Goal: Transaction & Acquisition: Book appointment/travel/reservation

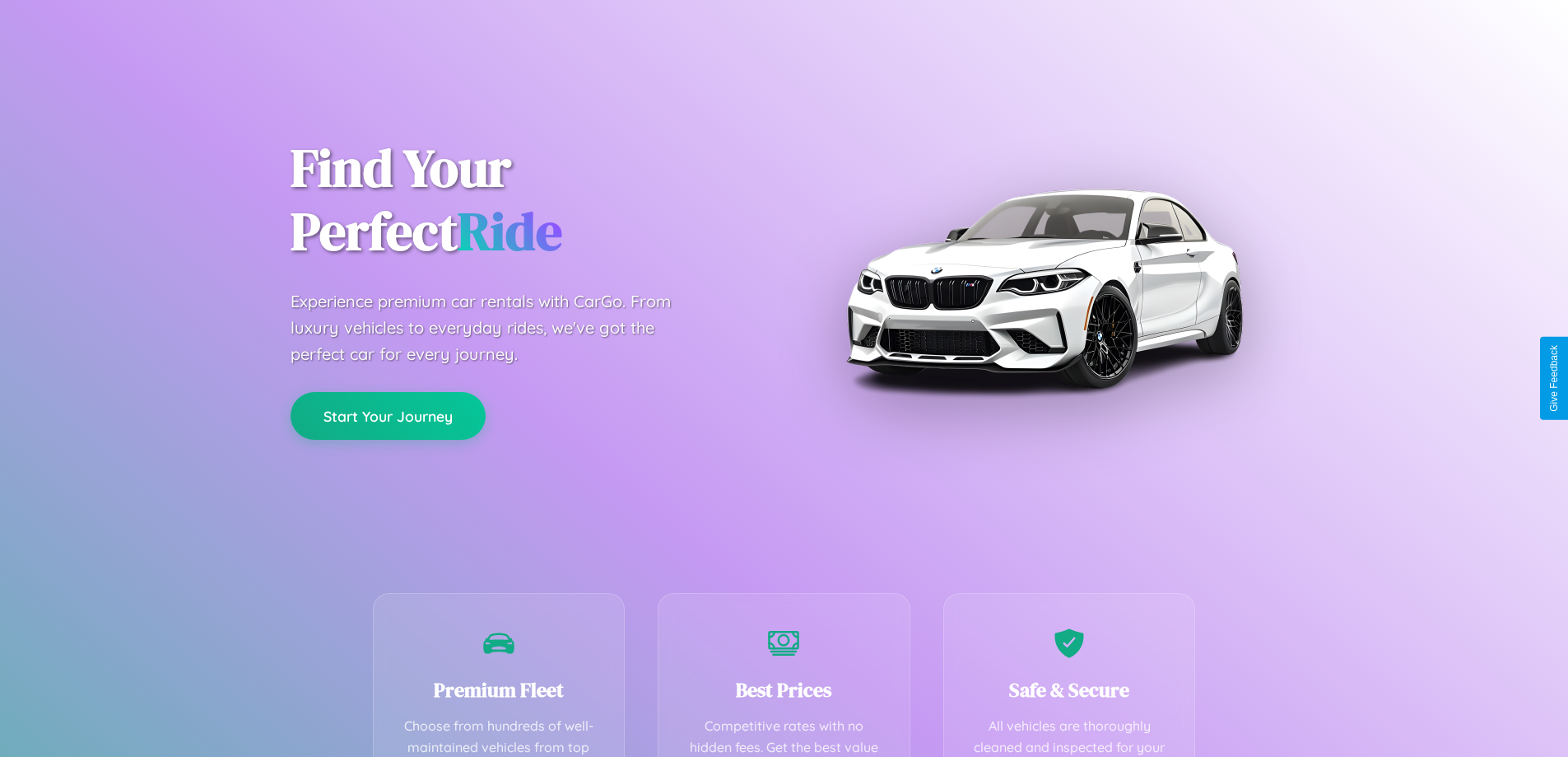
scroll to position [480, 0]
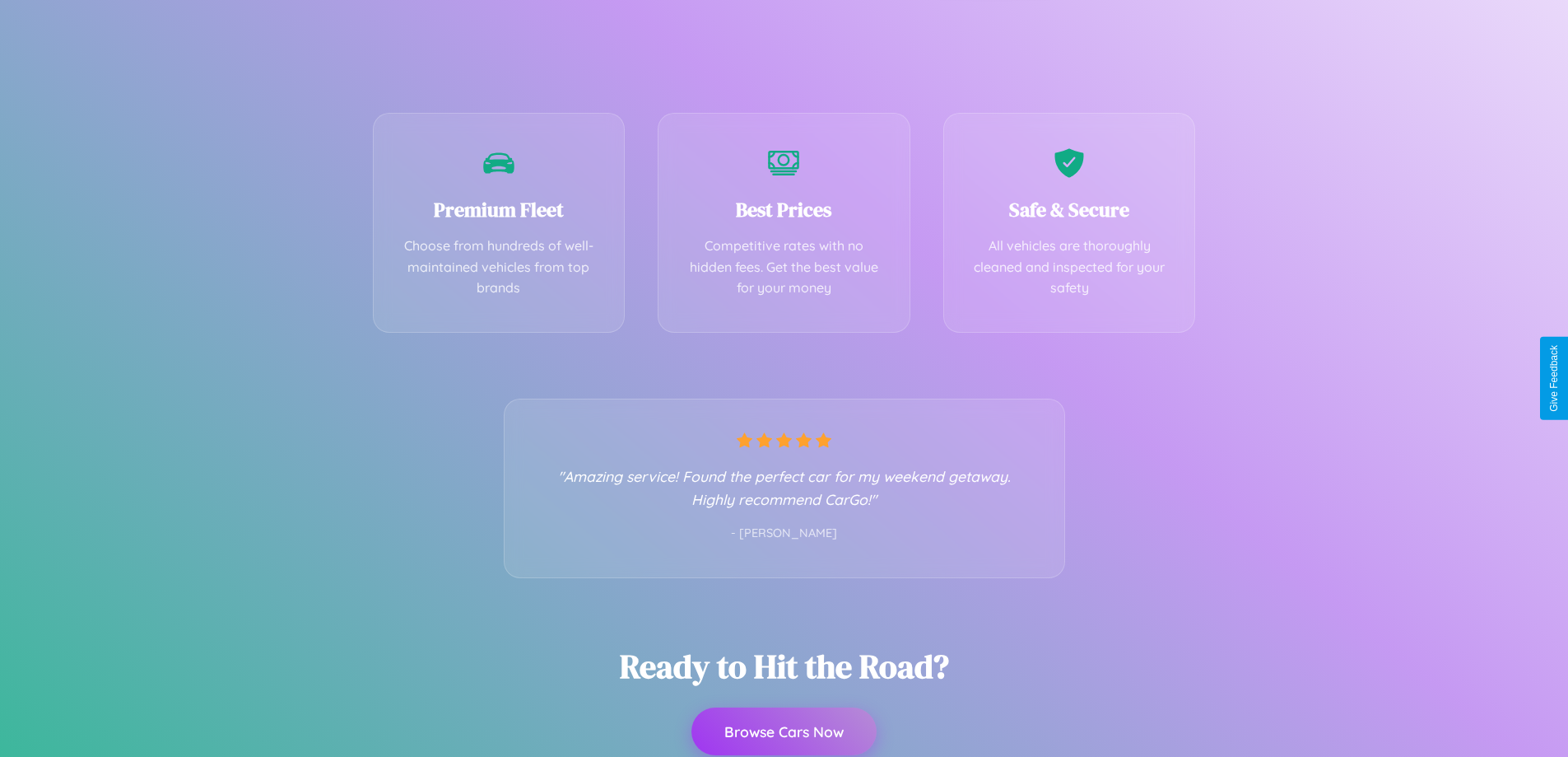
click at [784, 731] on button "Browse Cars Now" at bounding box center [784, 731] width 185 height 48
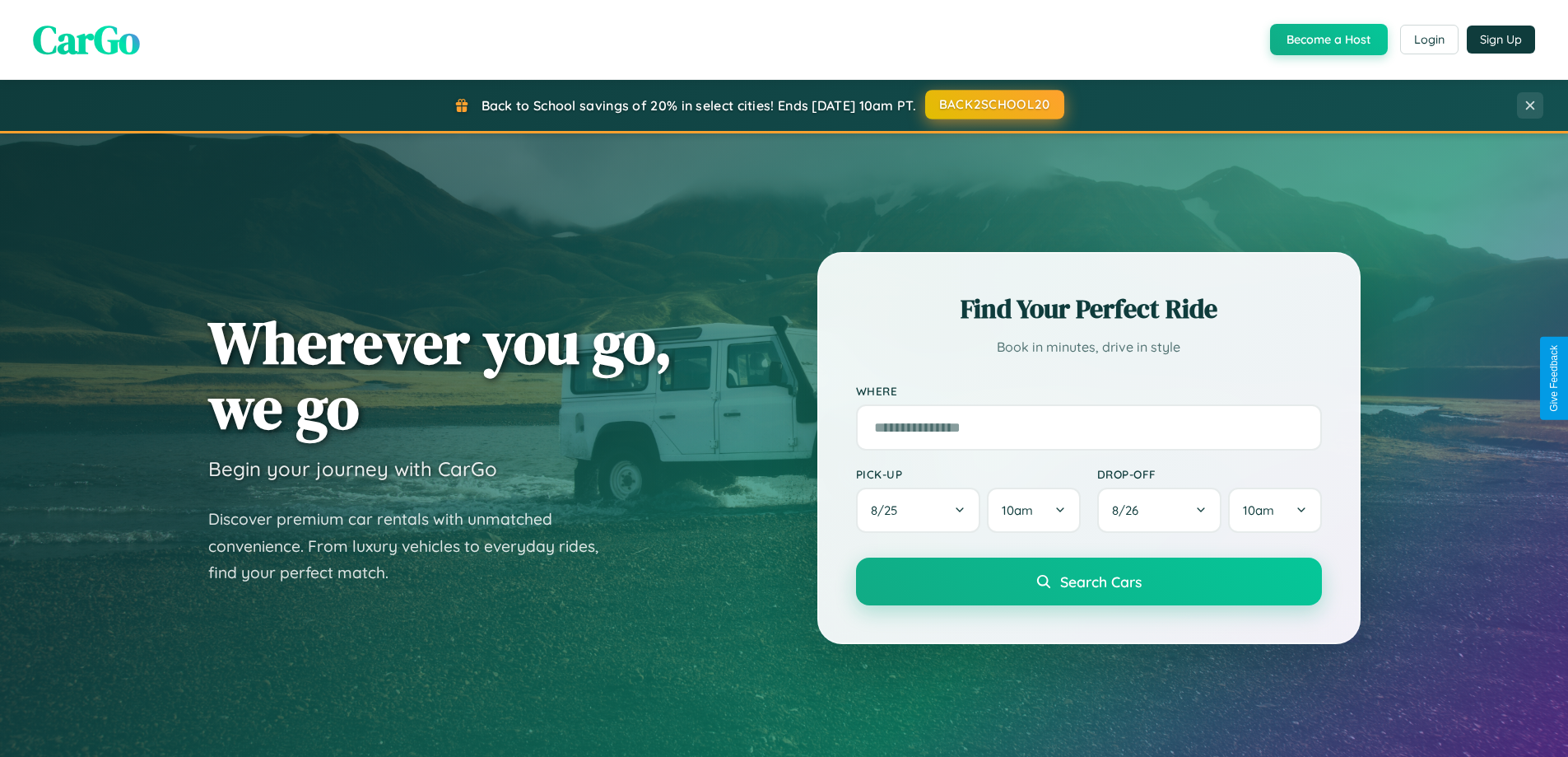
click at [993, 104] on button "BACK2SCHOOL20" at bounding box center [995, 104] width 139 height 29
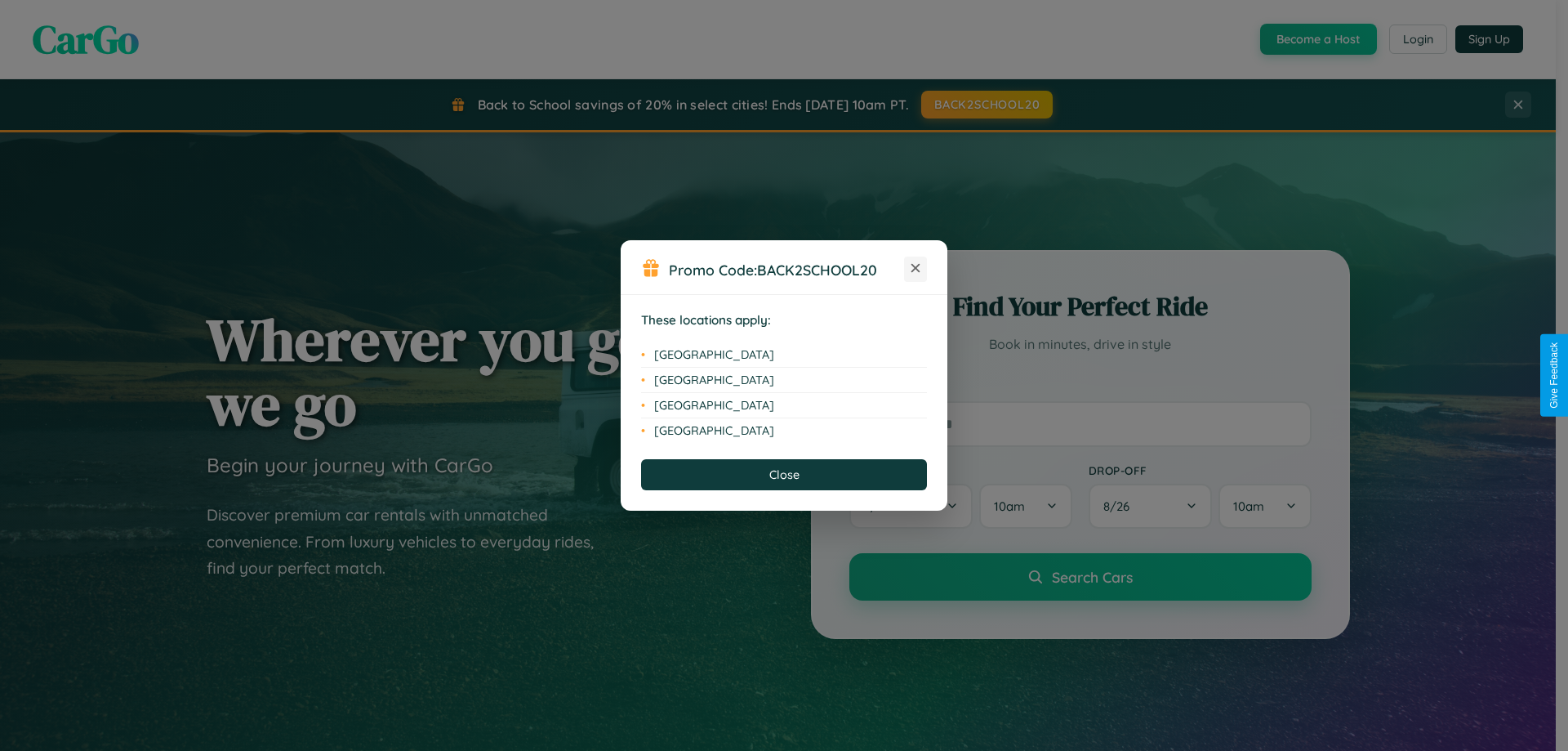
click at [915, 269] on icon at bounding box center [915, 268] width 9 height 9
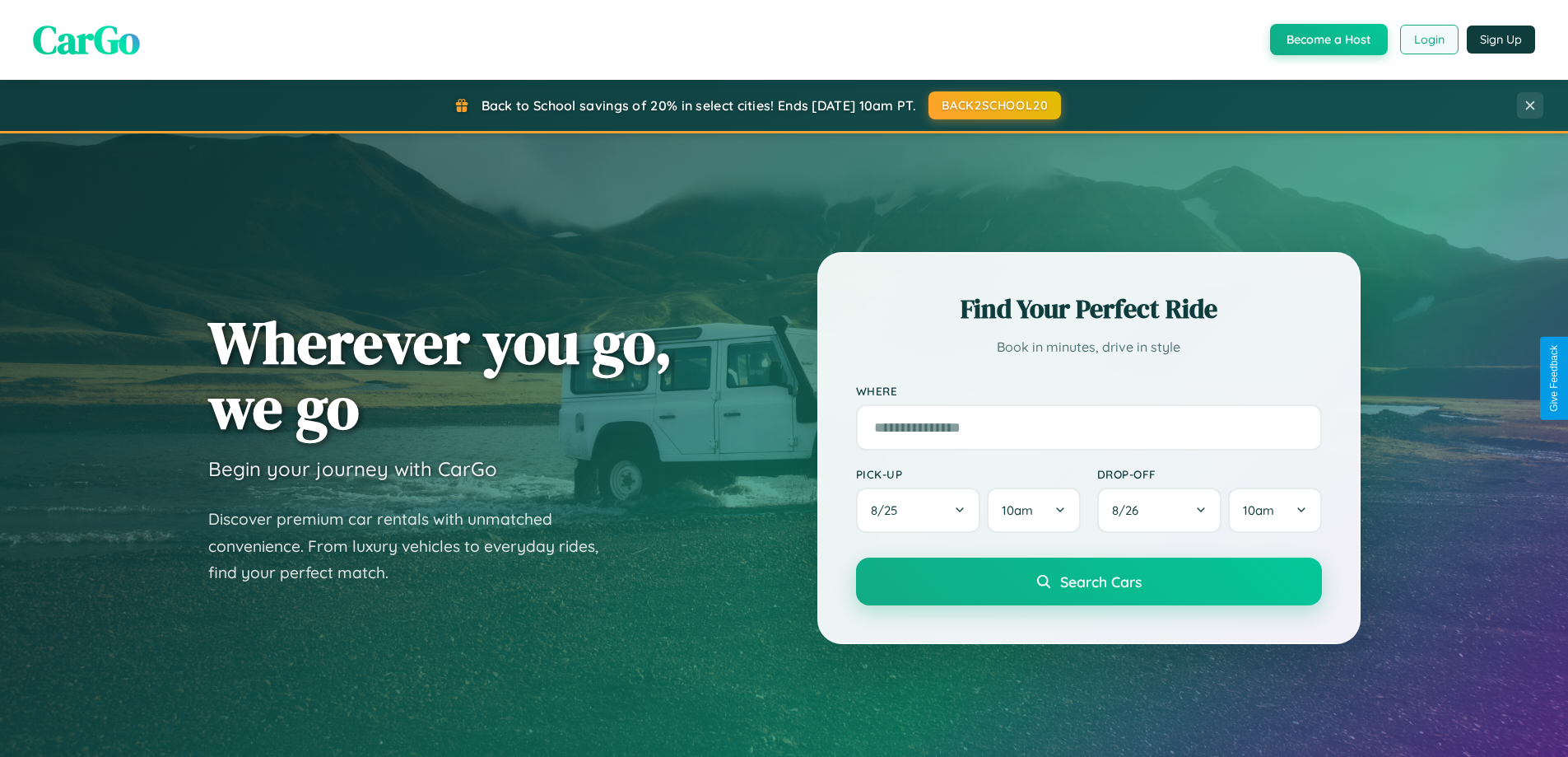
click at [1428, 39] on button "Login" at bounding box center [1430, 39] width 59 height 29
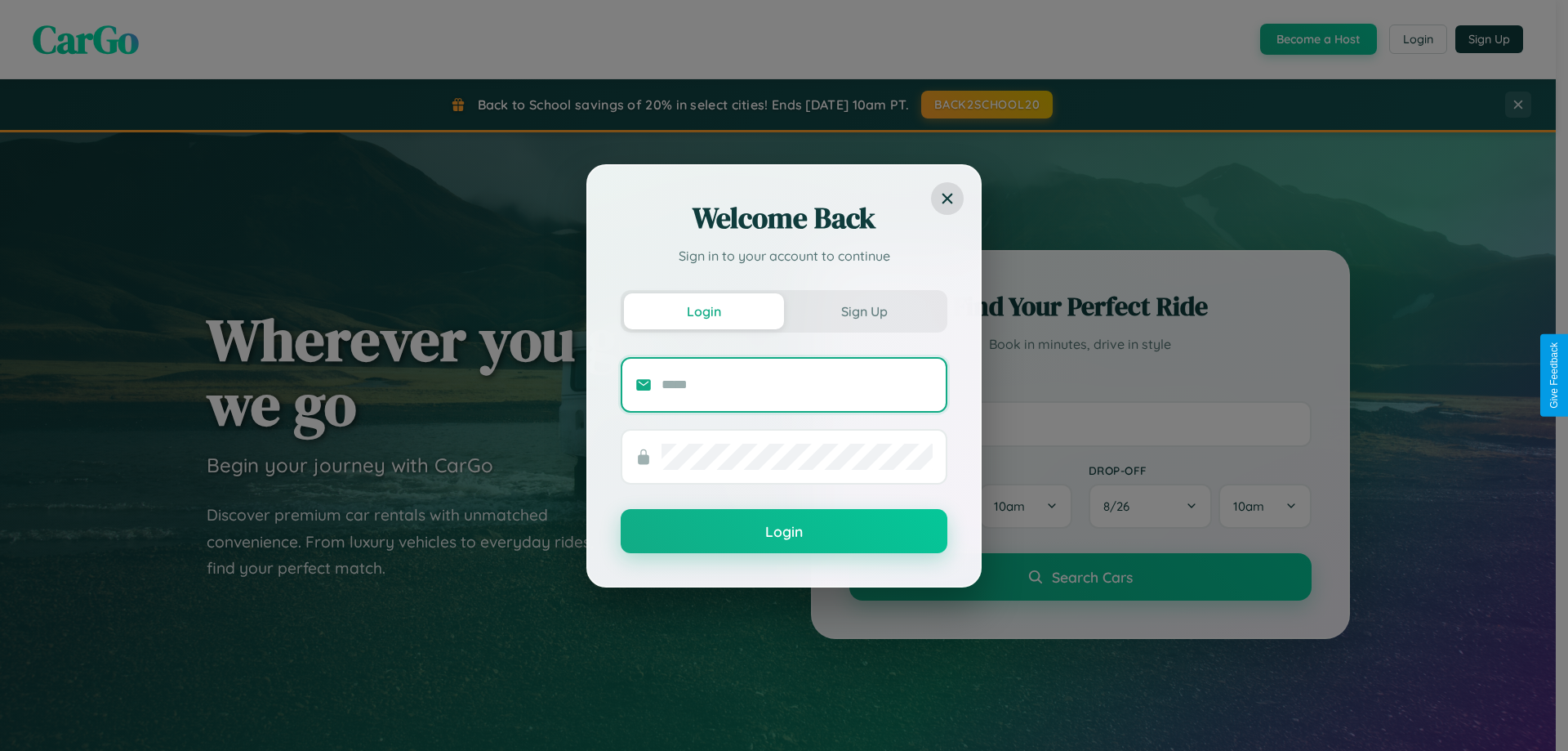
click at [797, 384] on input "text" at bounding box center [797, 385] width 272 height 27
type input "**********"
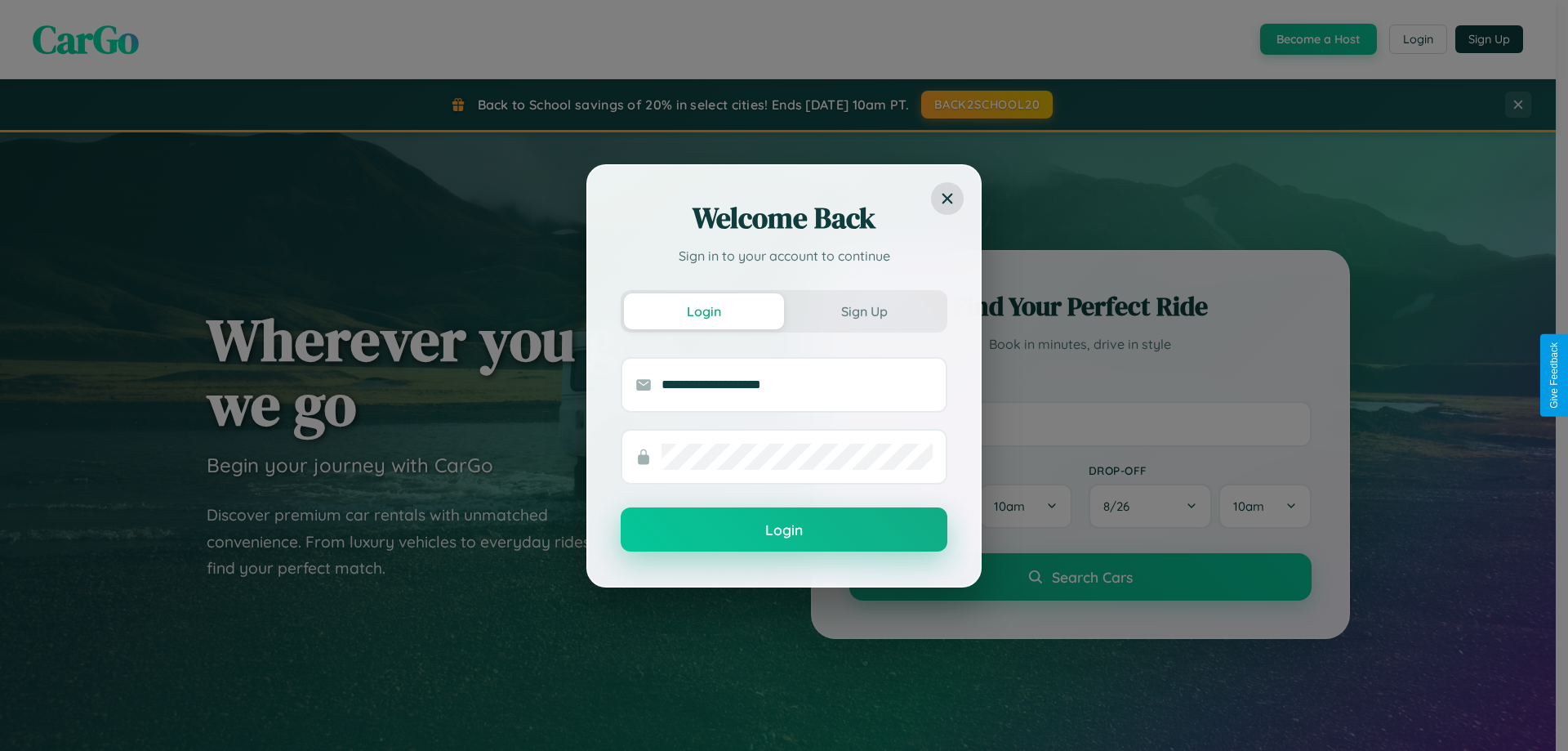
click at [784, 530] on button "Login" at bounding box center [784, 529] width 326 height 44
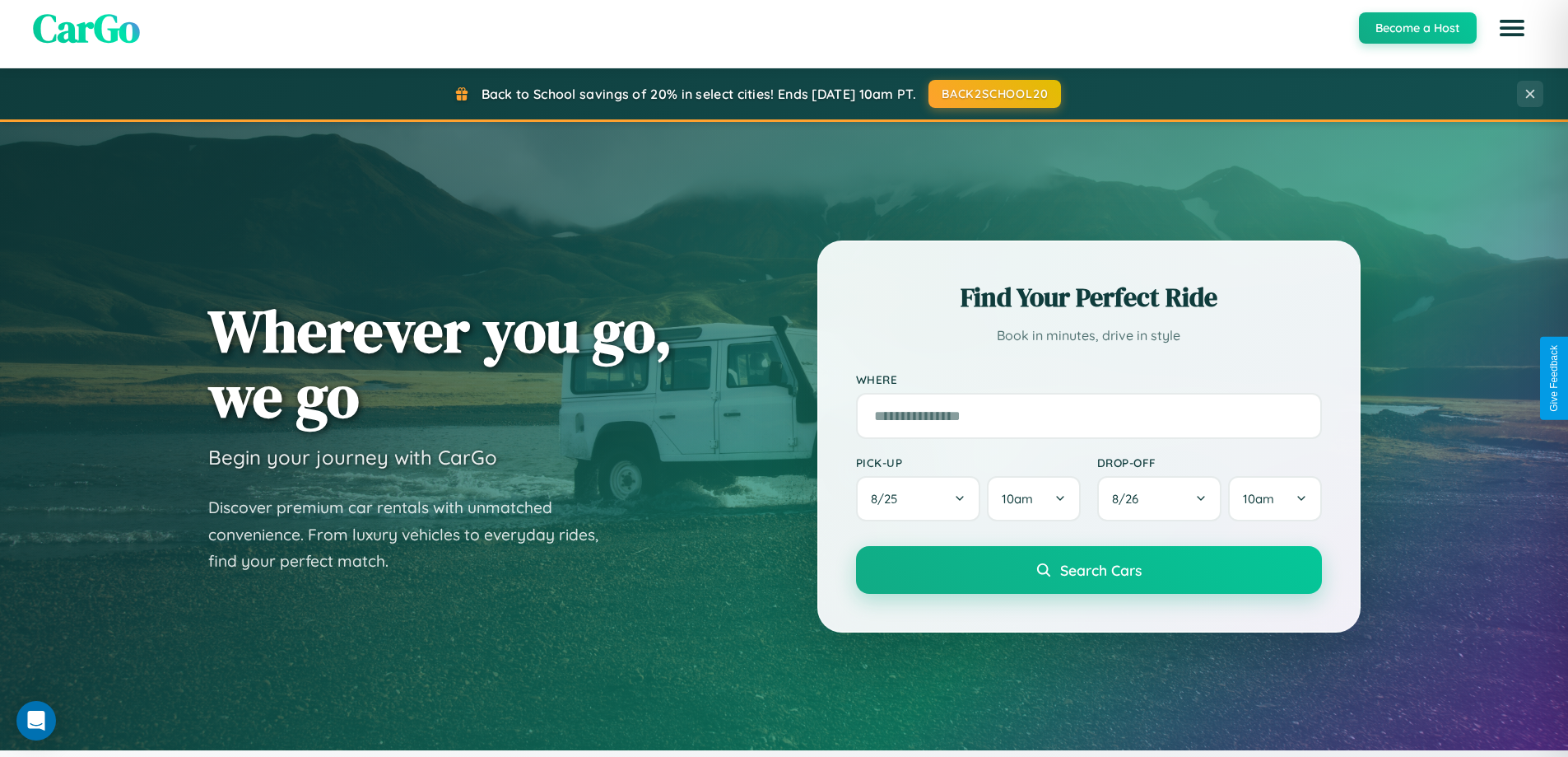
scroll to position [2645, 0]
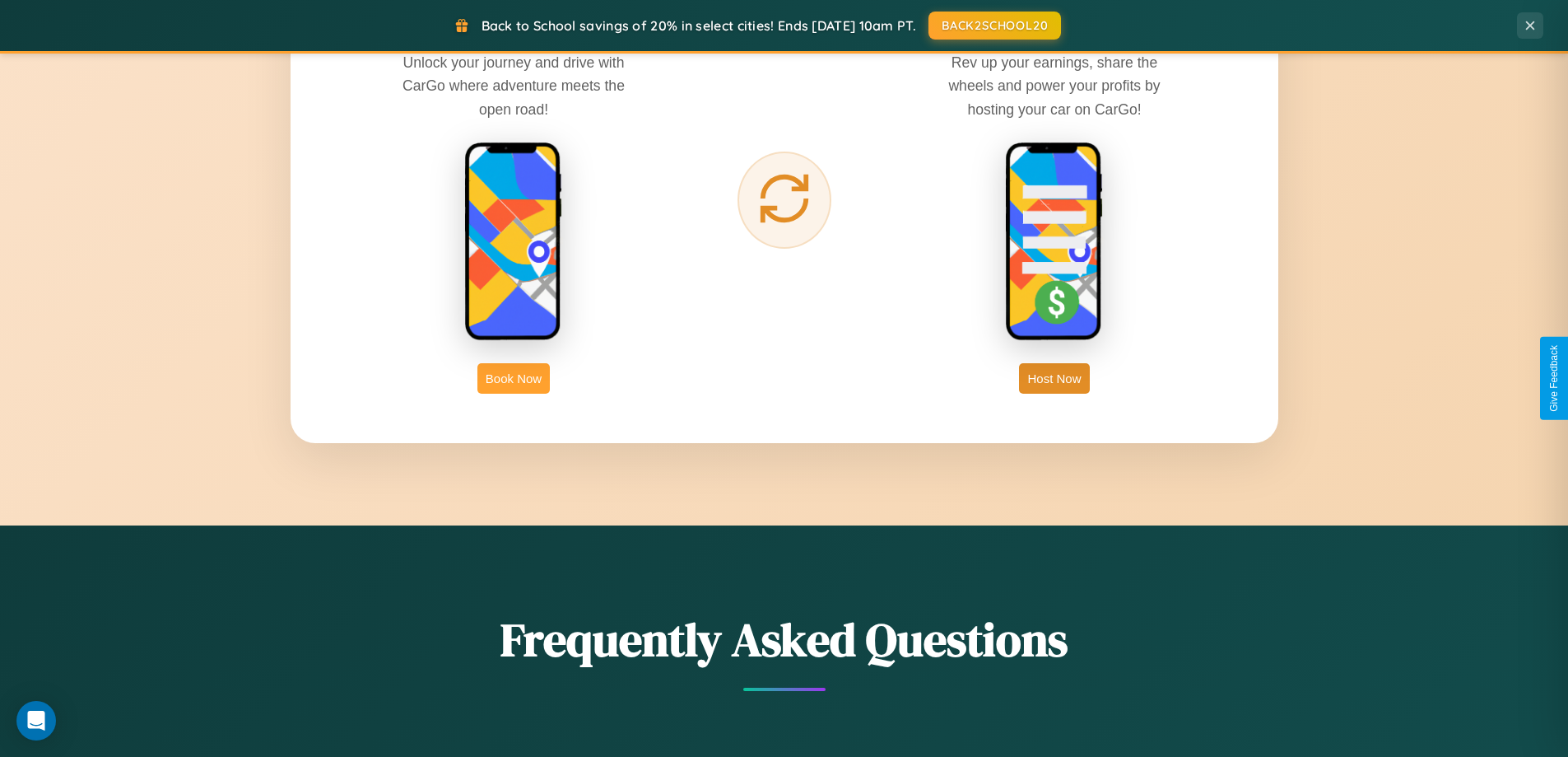
click at [513, 378] on button "Book Now" at bounding box center [513, 378] width 72 height 30
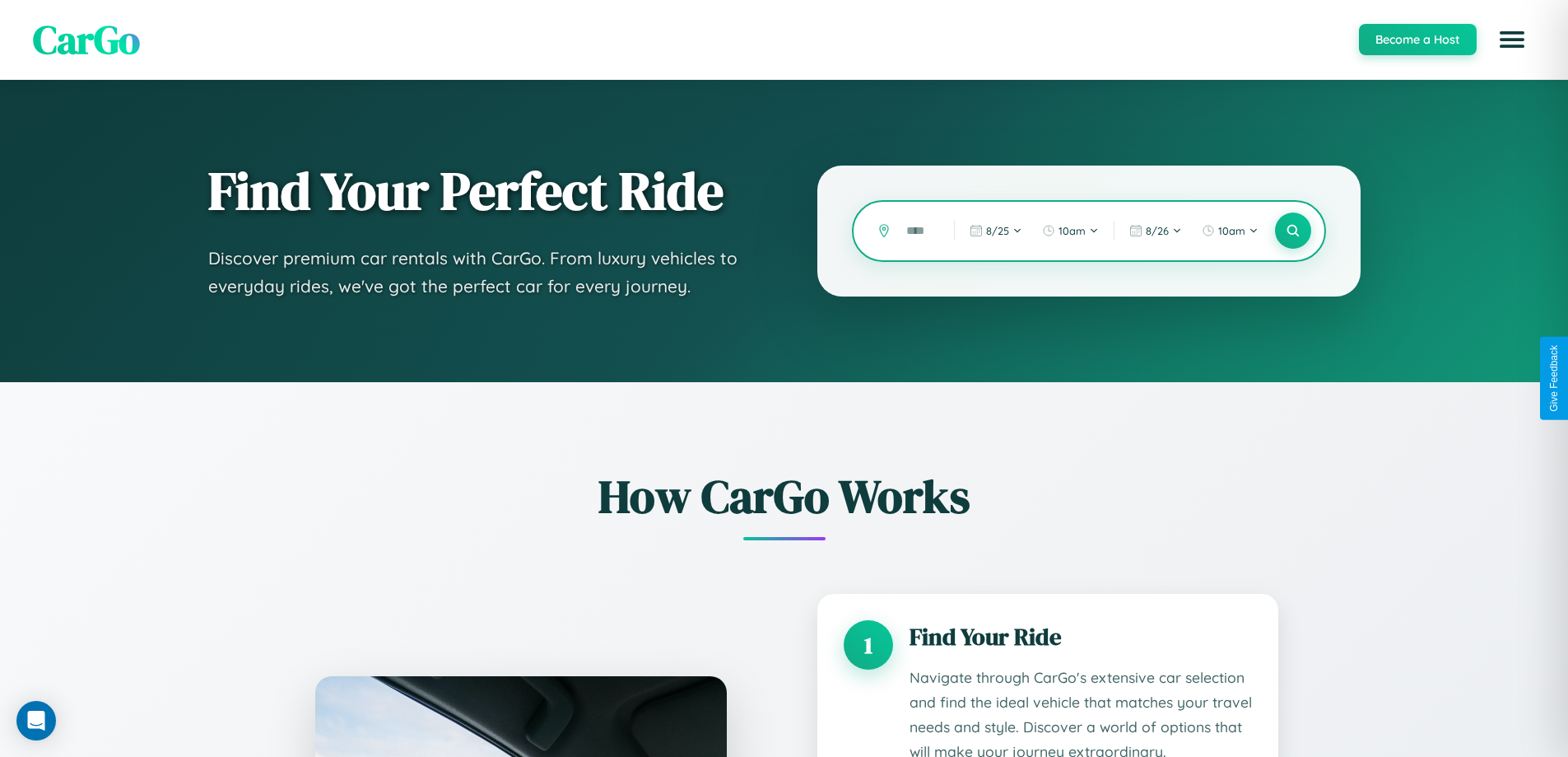
click at [918, 231] on input "text" at bounding box center [917, 231] width 39 height 29
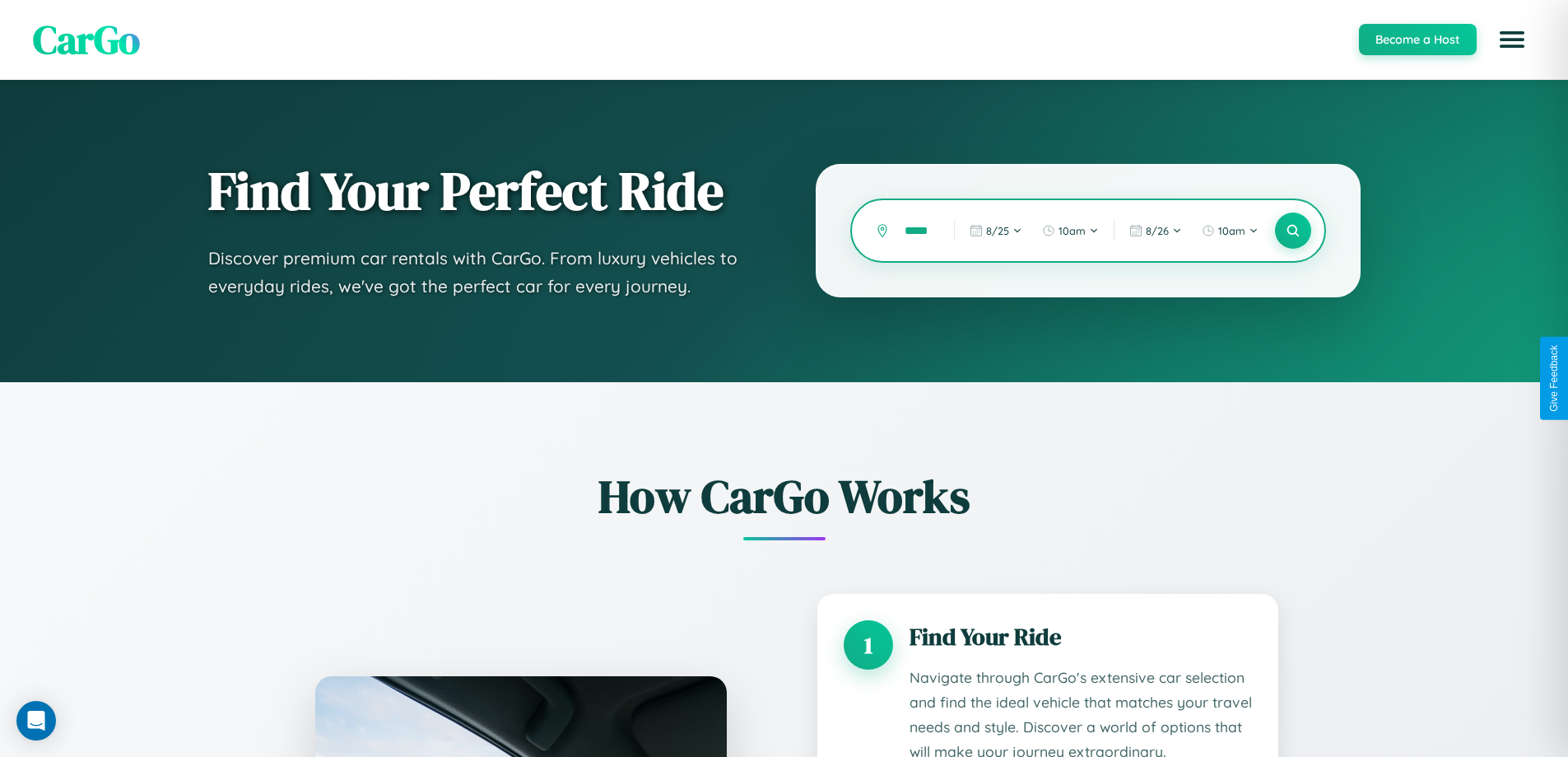
scroll to position [0, 9]
type input "*****"
click at [1293, 231] on icon at bounding box center [1293, 231] width 16 height 16
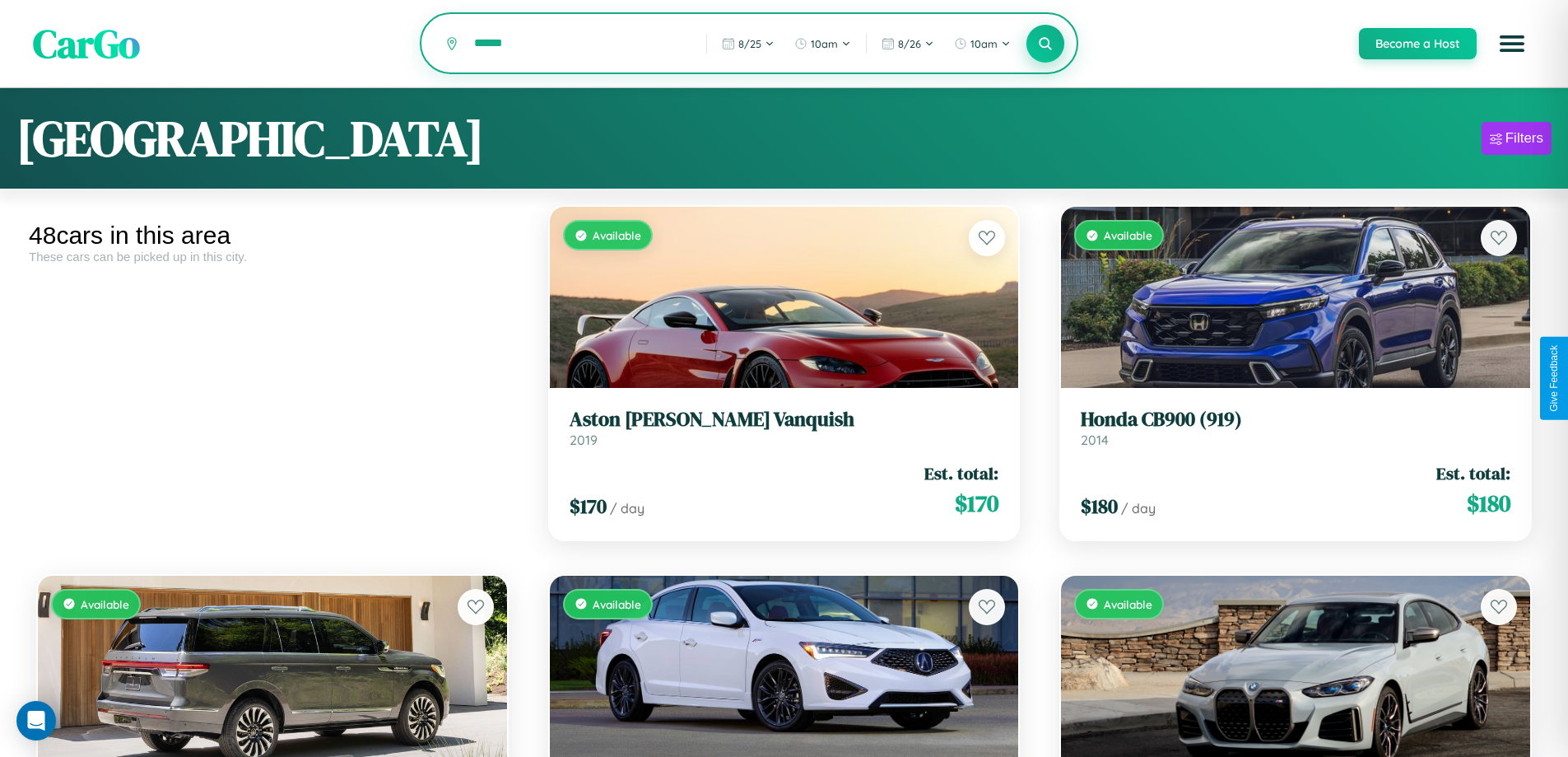
type input "******"
click at [1045, 45] on icon at bounding box center [1046, 44] width 16 height 16
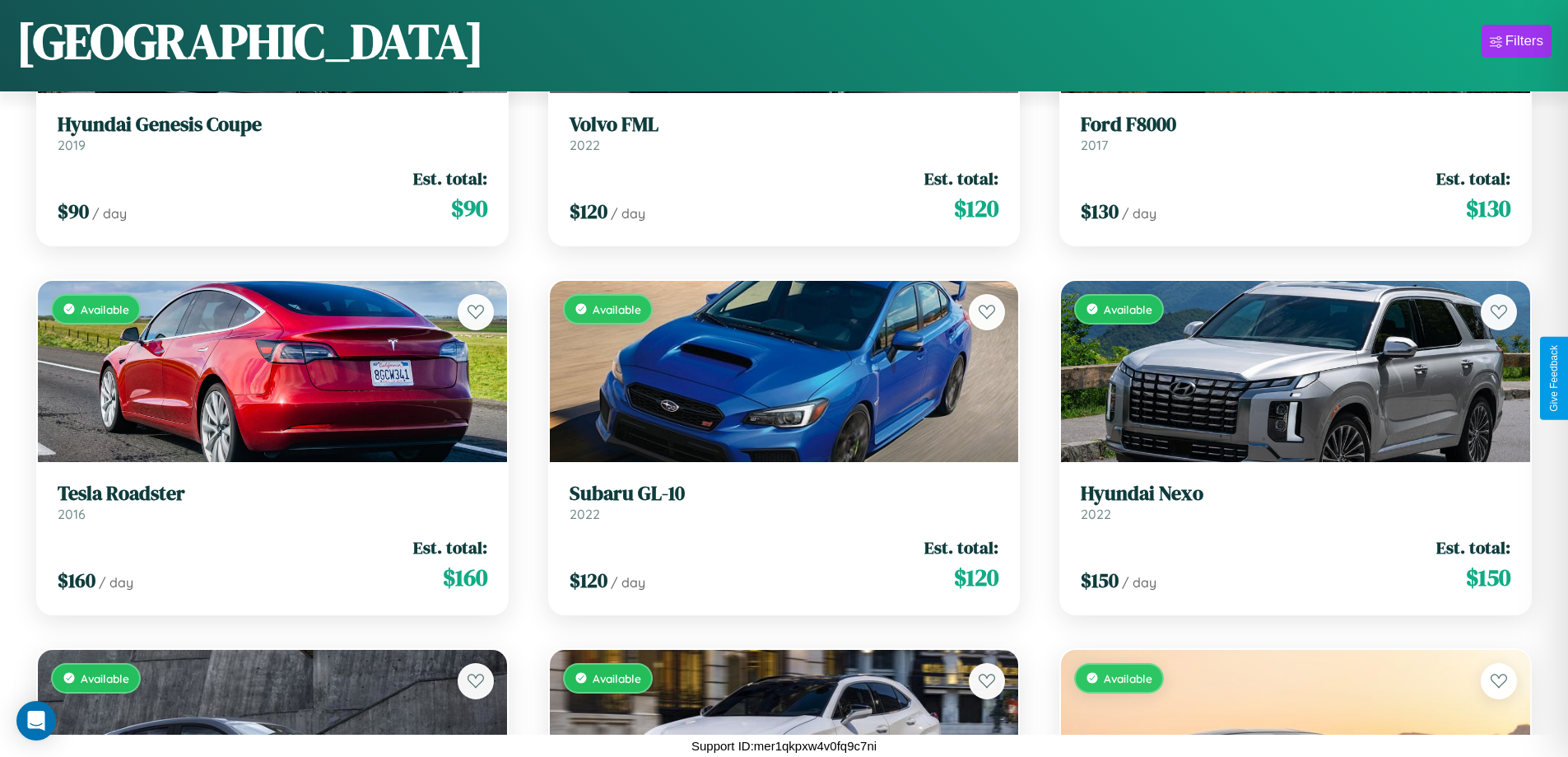
scroll to position [5393, 0]
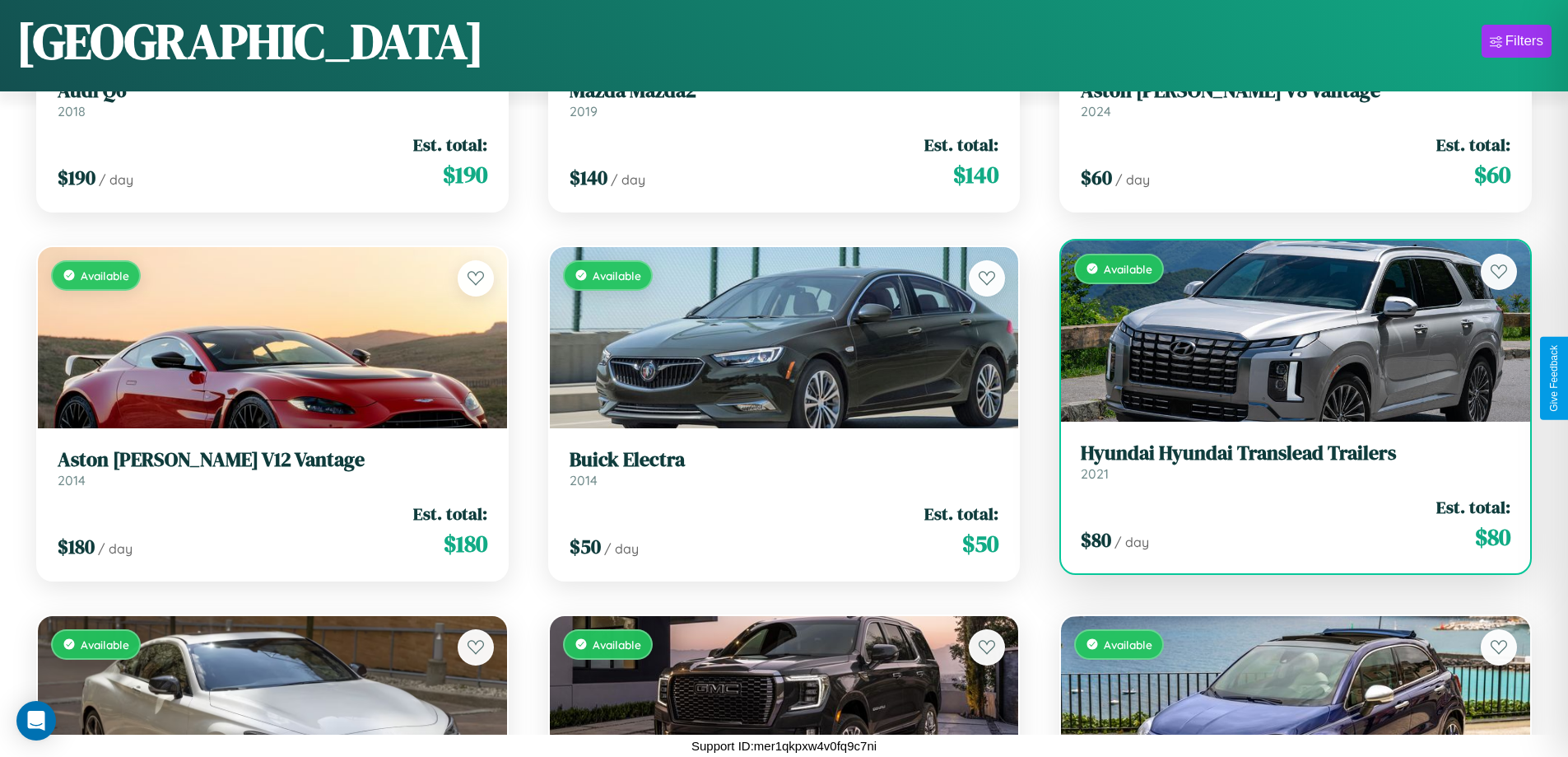
click at [1285, 467] on link "Hyundai Hyundai Translead Trailers 2021" at bounding box center [1295, 461] width 430 height 40
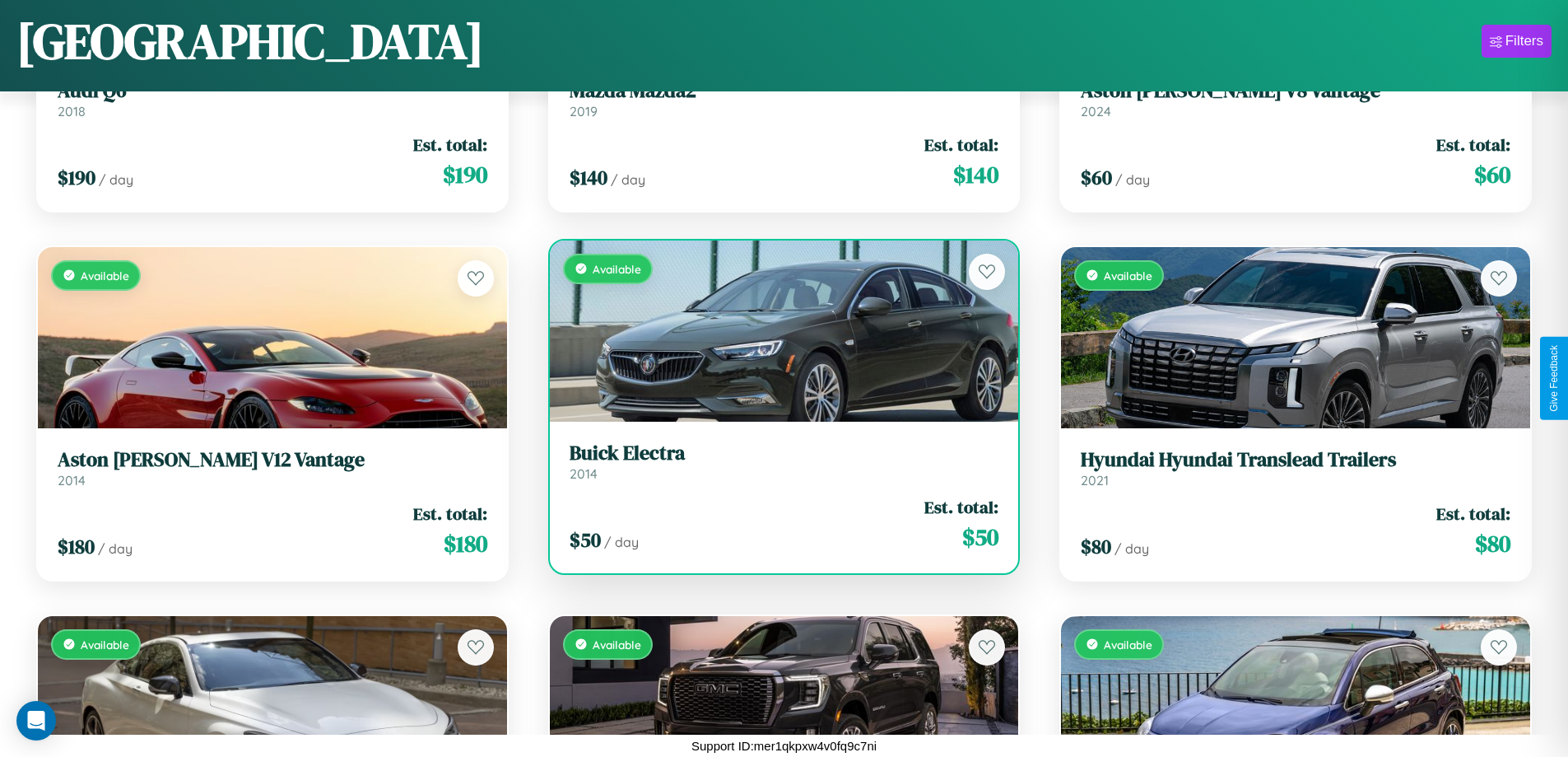
scroll to position [1706, 0]
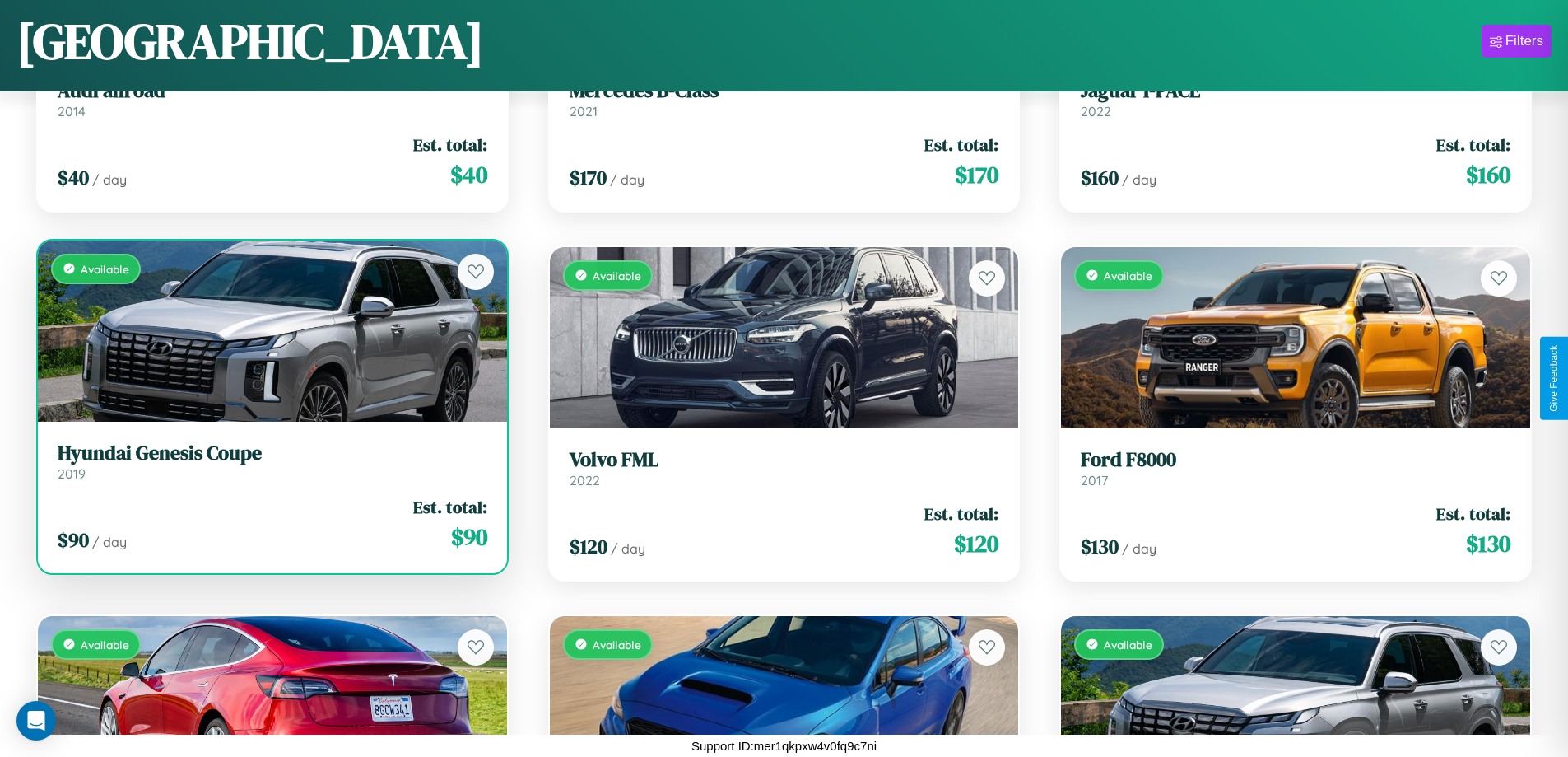
click at [270, 467] on link "Hyundai Genesis Coupe 2019" at bounding box center [273, 461] width 430 height 40
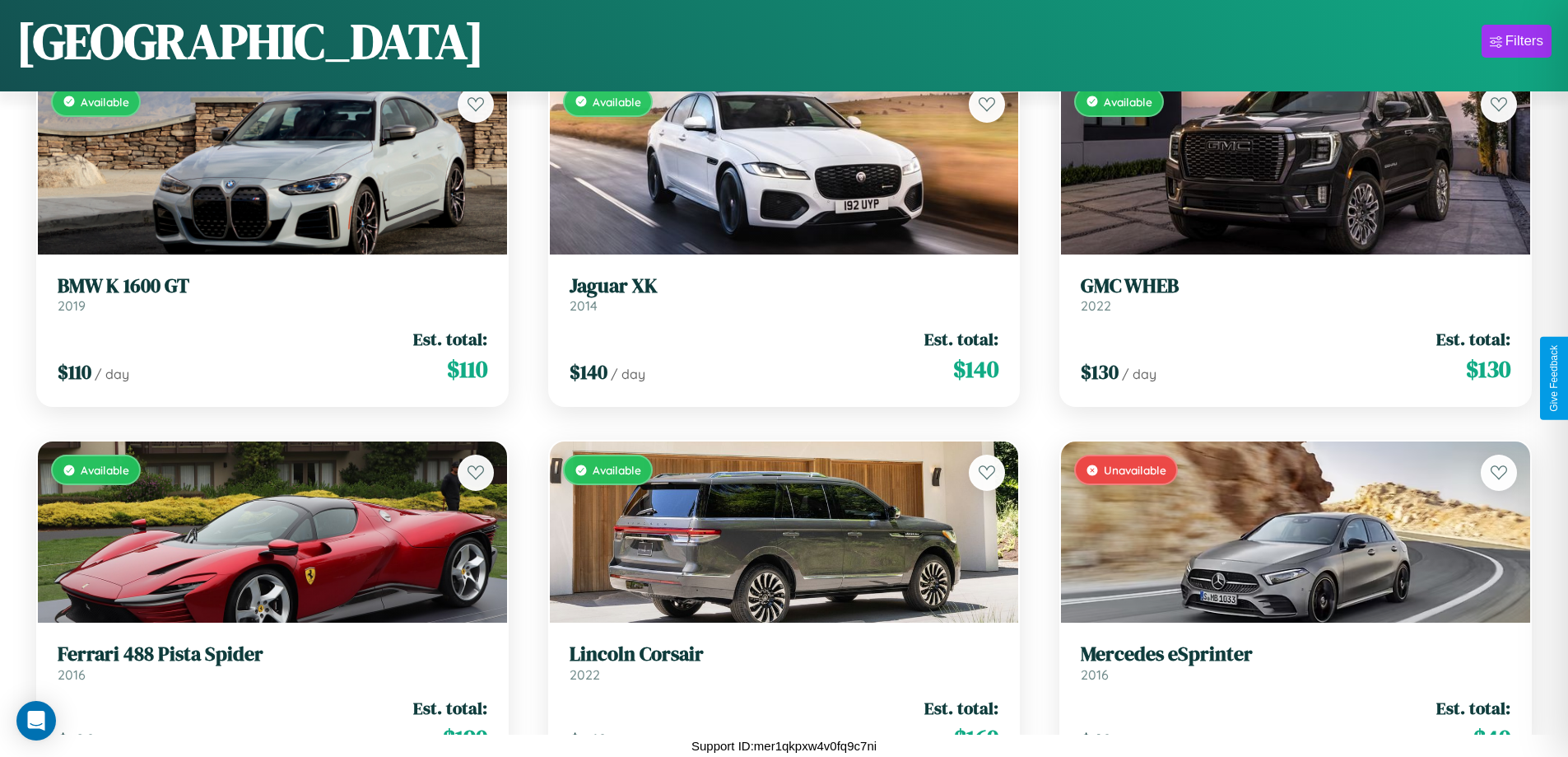
scroll to position [5023, 0]
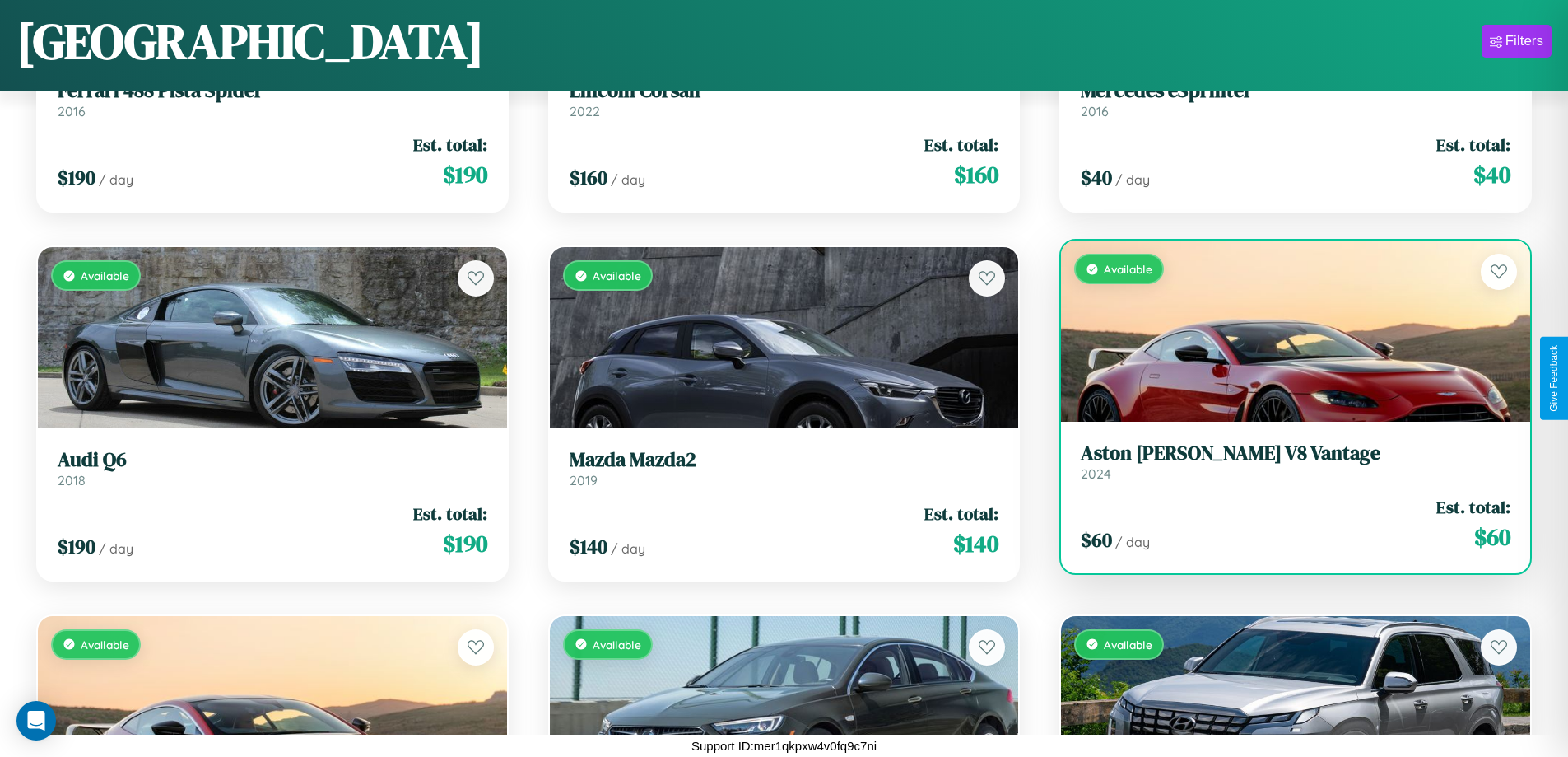
click at [1285, 531] on div "$ 60 / day Est. total: $ 60" at bounding box center [1295, 524] width 430 height 59
click at [1285, 523] on div "$ 60 / day Est. total: $ 60" at bounding box center [1295, 524] width 430 height 59
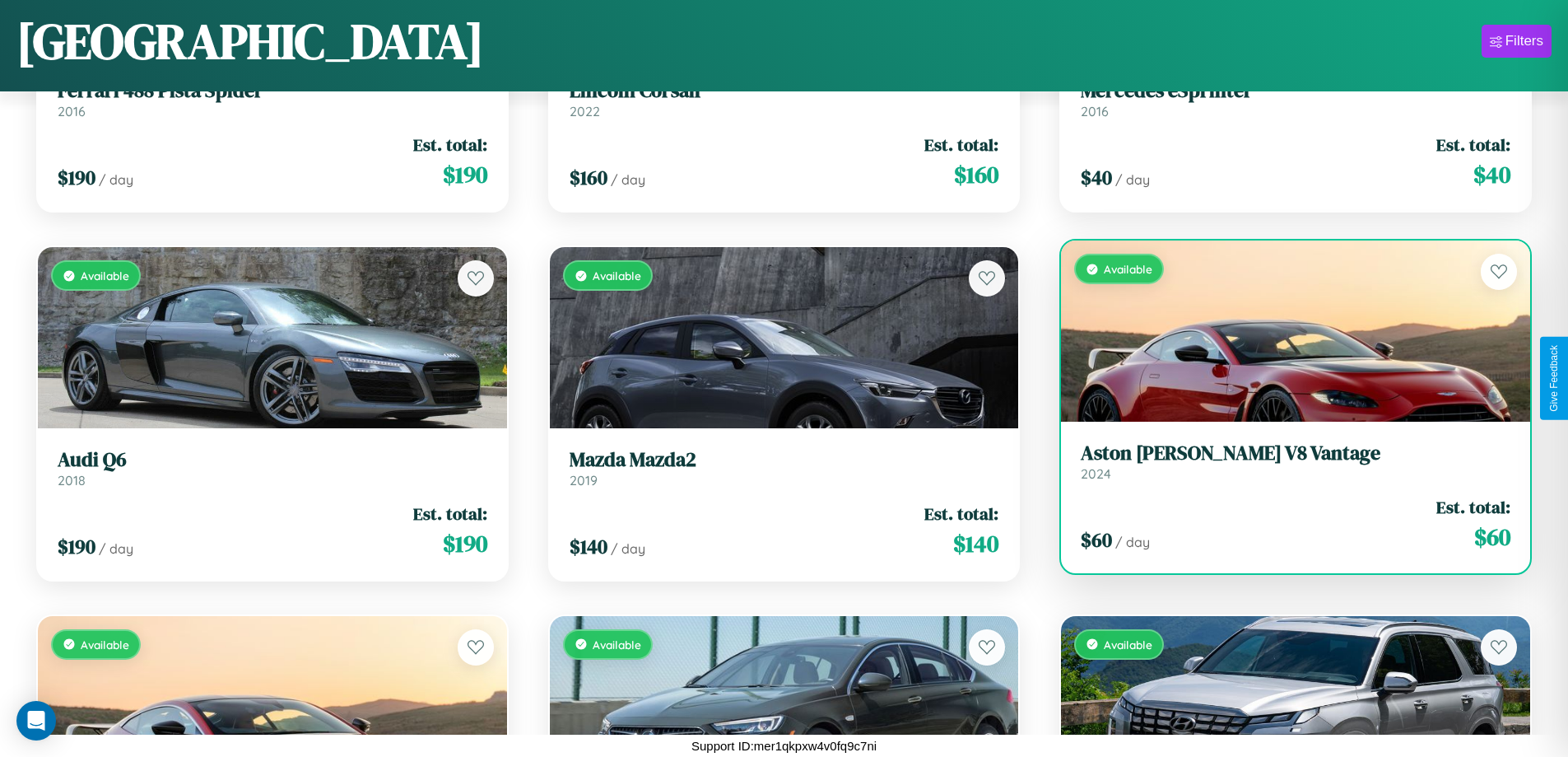
click at [1285, 523] on div "$ 60 / day Est. total: $ 60" at bounding box center [1295, 524] width 430 height 59
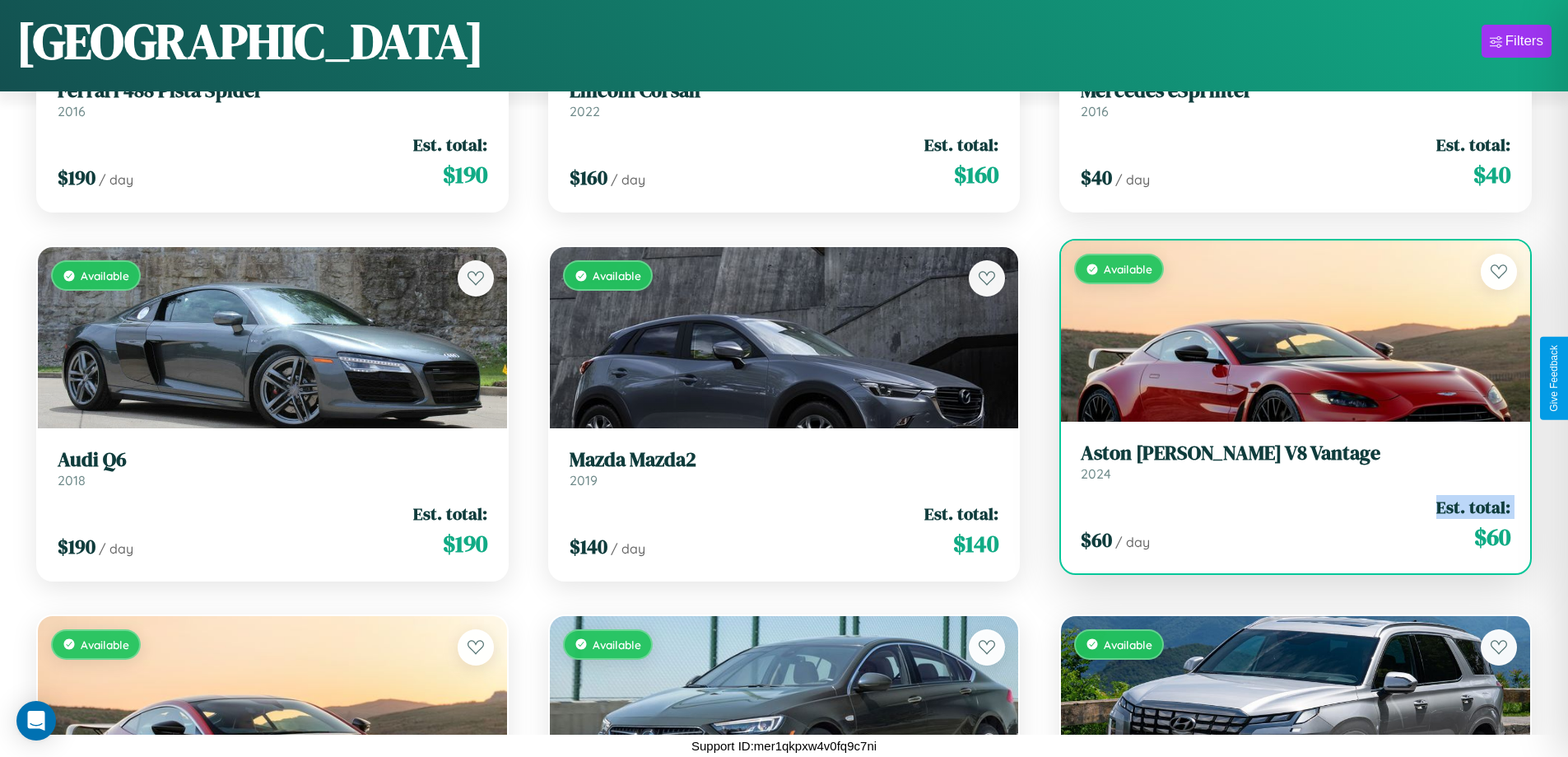
click at [1285, 523] on div "$ 60 / day Est. total: $ 60" at bounding box center [1295, 524] width 430 height 59
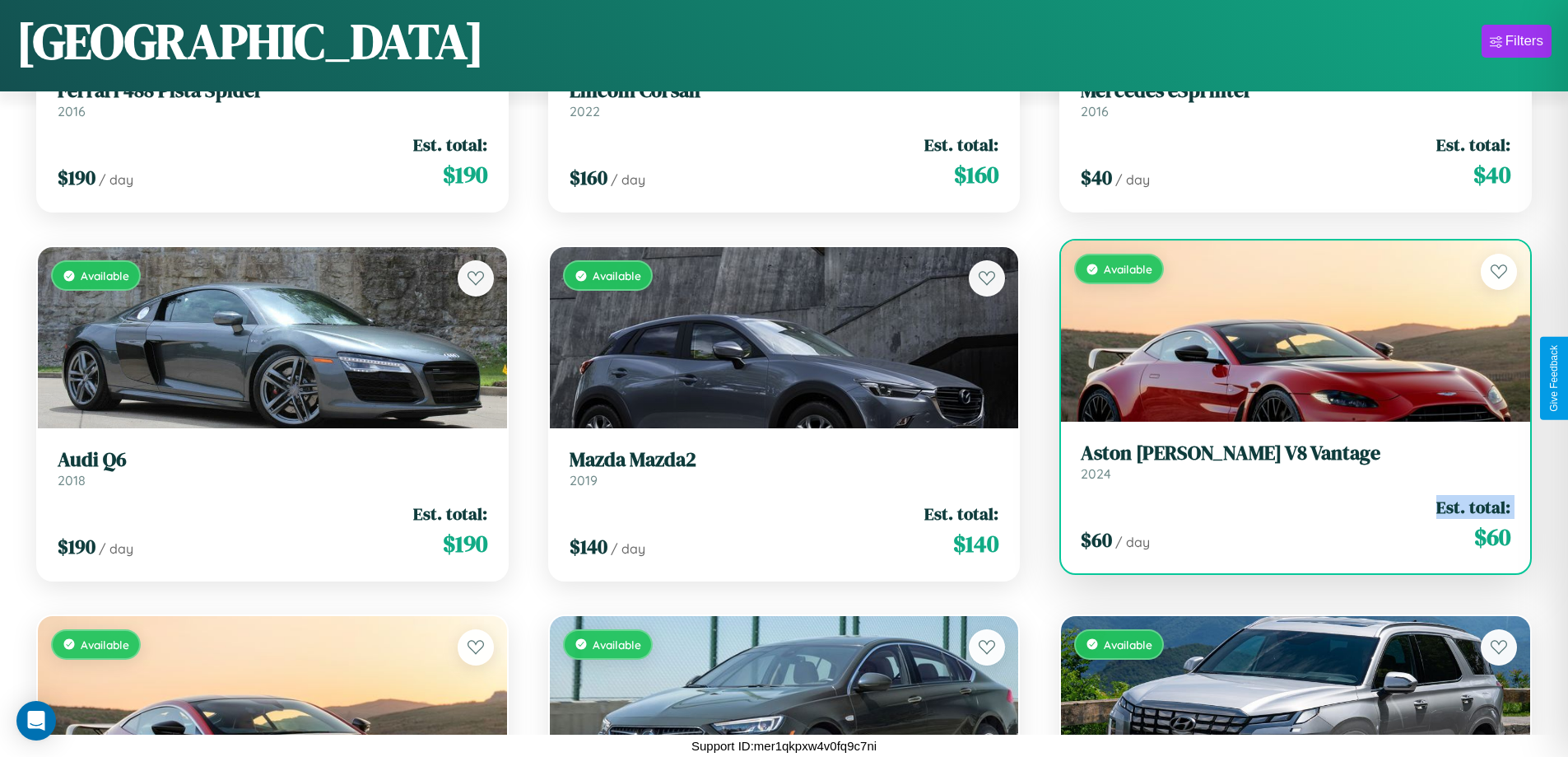
click at [1285, 523] on div "$ 60 / day Est. total: $ 60" at bounding box center [1295, 524] width 430 height 59
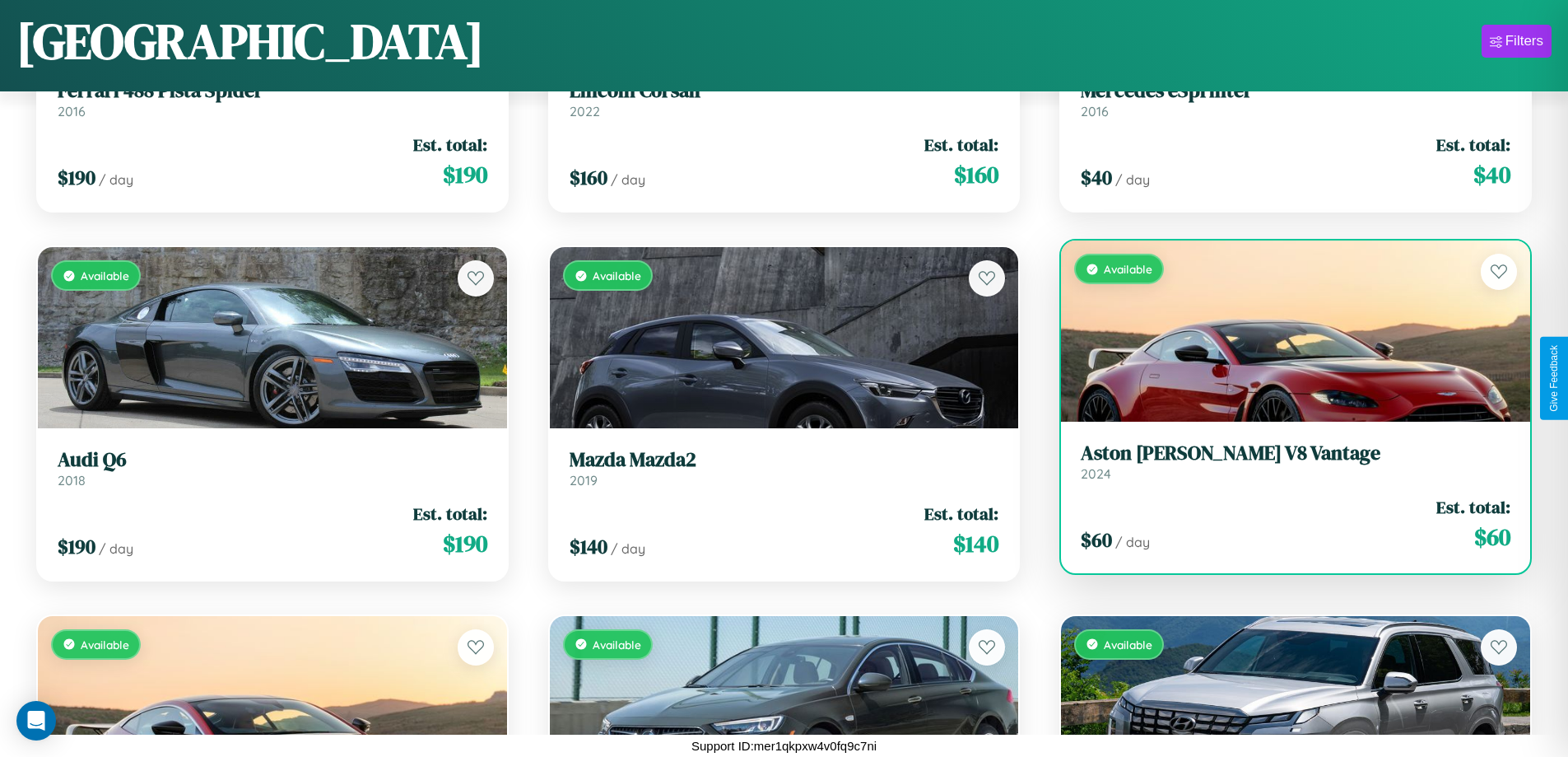
click at [1285, 523] on div "$ 60 / day Est. total: $ 60" at bounding box center [1295, 524] width 430 height 59
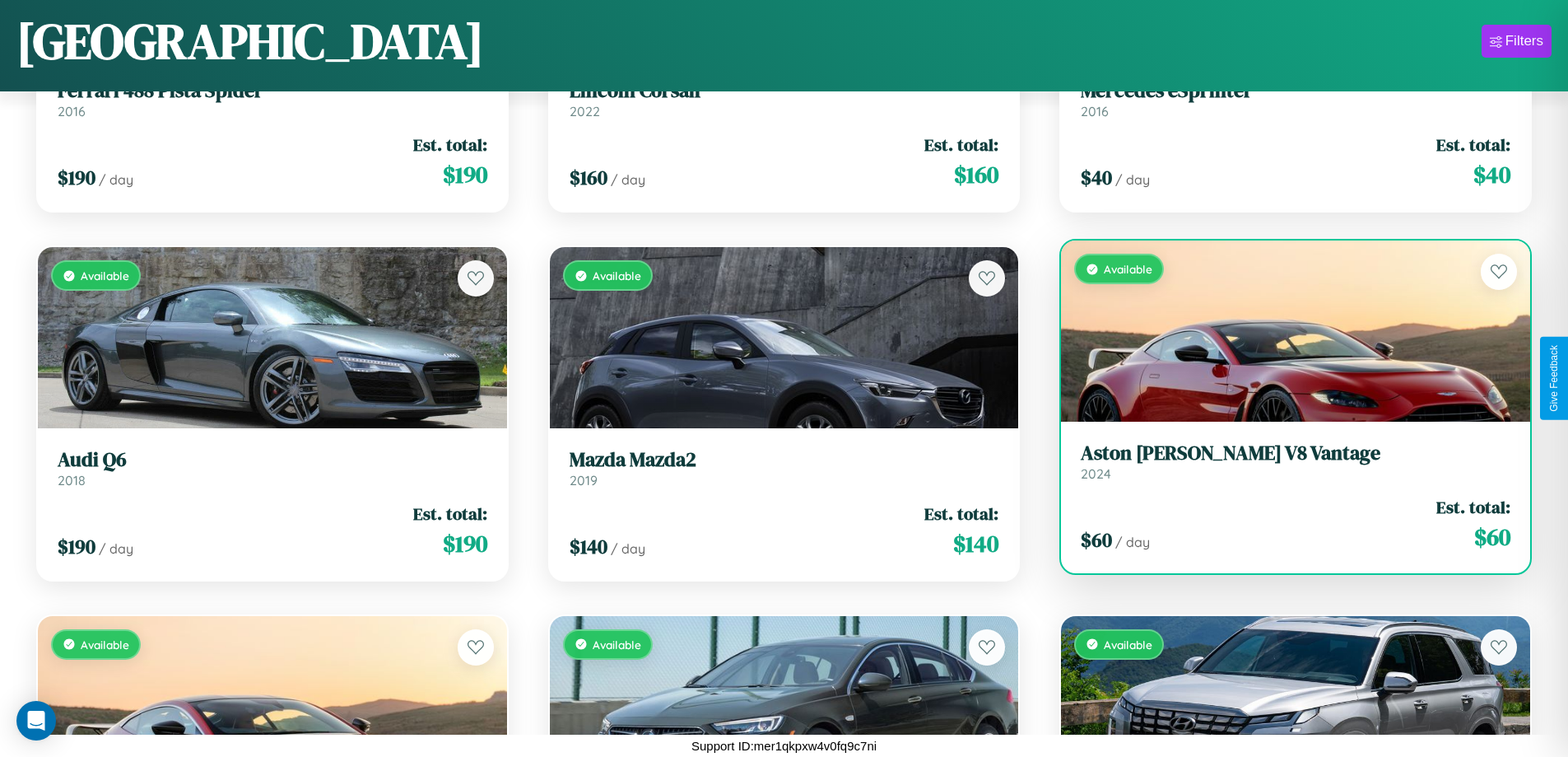
click at [1285, 461] on h3 "Aston Martin V8 Vantage" at bounding box center [1295, 453] width 430 height 24
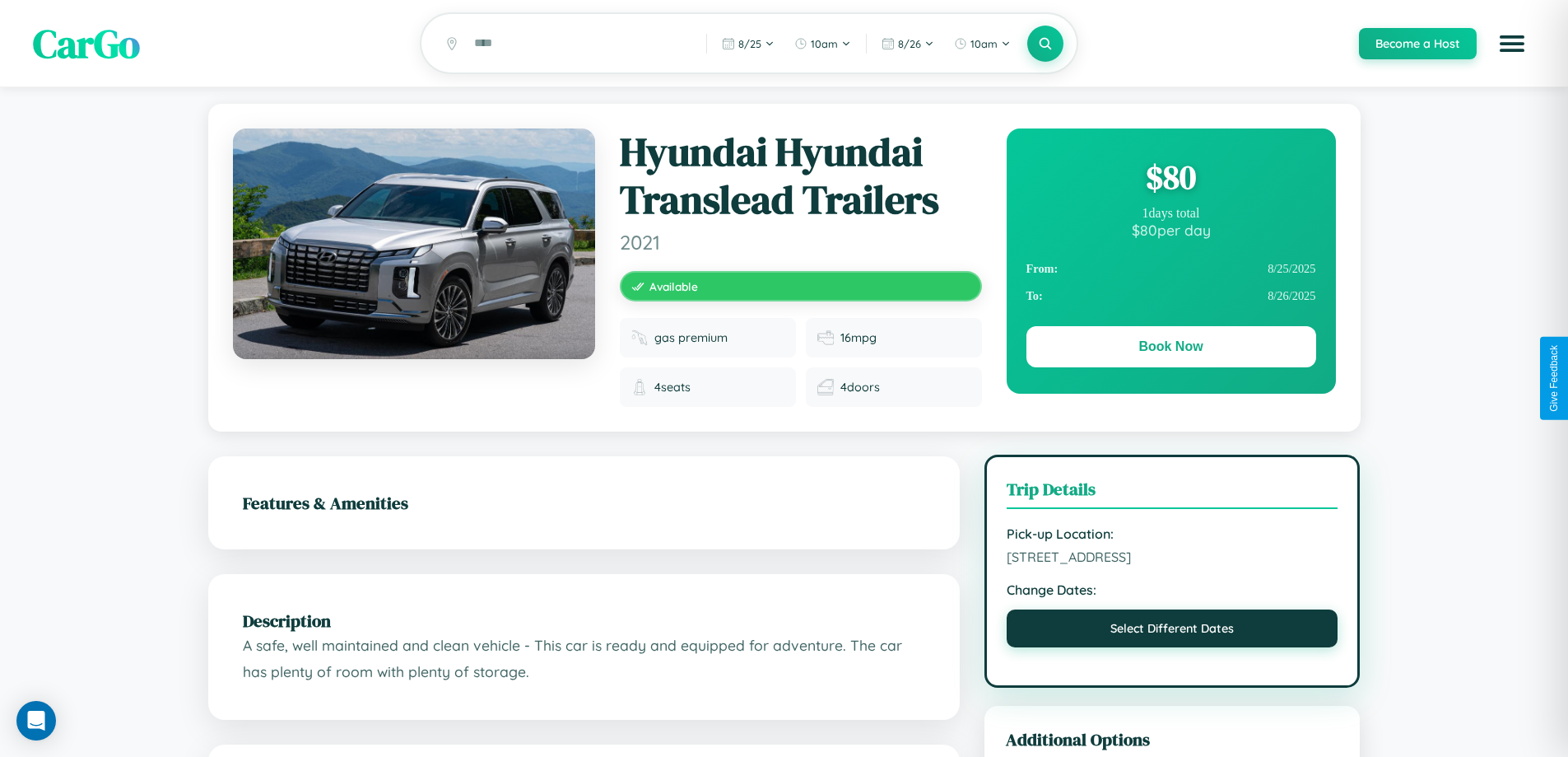
click at [1172, 630] on button "Select Different Dates" at bounding box center [1172, 628] width 332 height 37
select select "*"
select select "****"
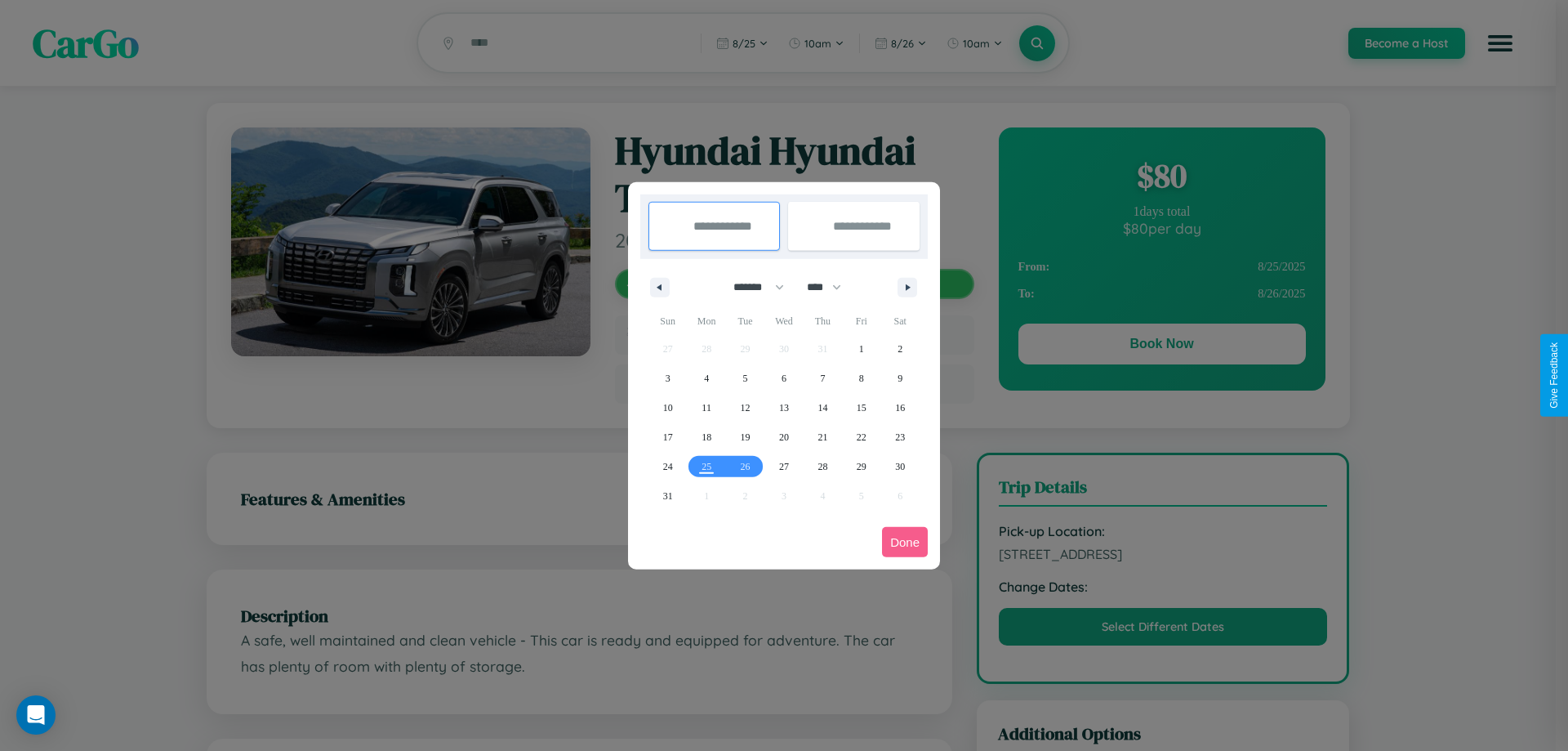
click at [751, 287] on select "******* ******** ***** ***** *** **** **** ****** ********* ******* ******** **…" at bounding box center [755, 287] width 69 height 27
select select "*"
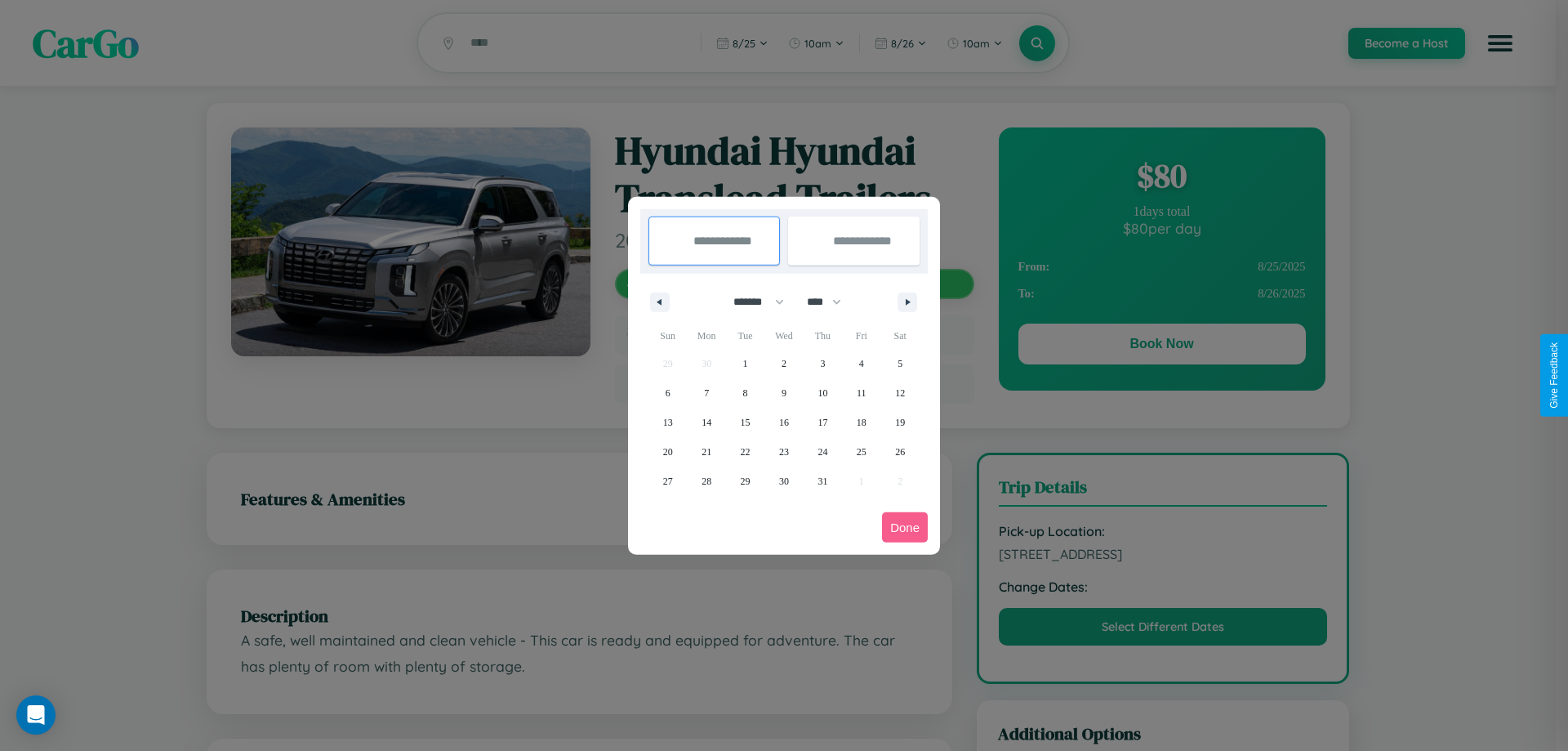
click at [831, 302] on select "**** **** **** **** **** **** **** **** **** **** **** **** **** **** **** ****…" at bounding box center [822, 302] width 49 height 27
select select "****"
click at [860, 421] on span "17" at bounding box center [861, 422] width 10 height 29
type input "**********"
click at [860, 451] on span "24" at bounding box center [861, 451] width 10 height 29
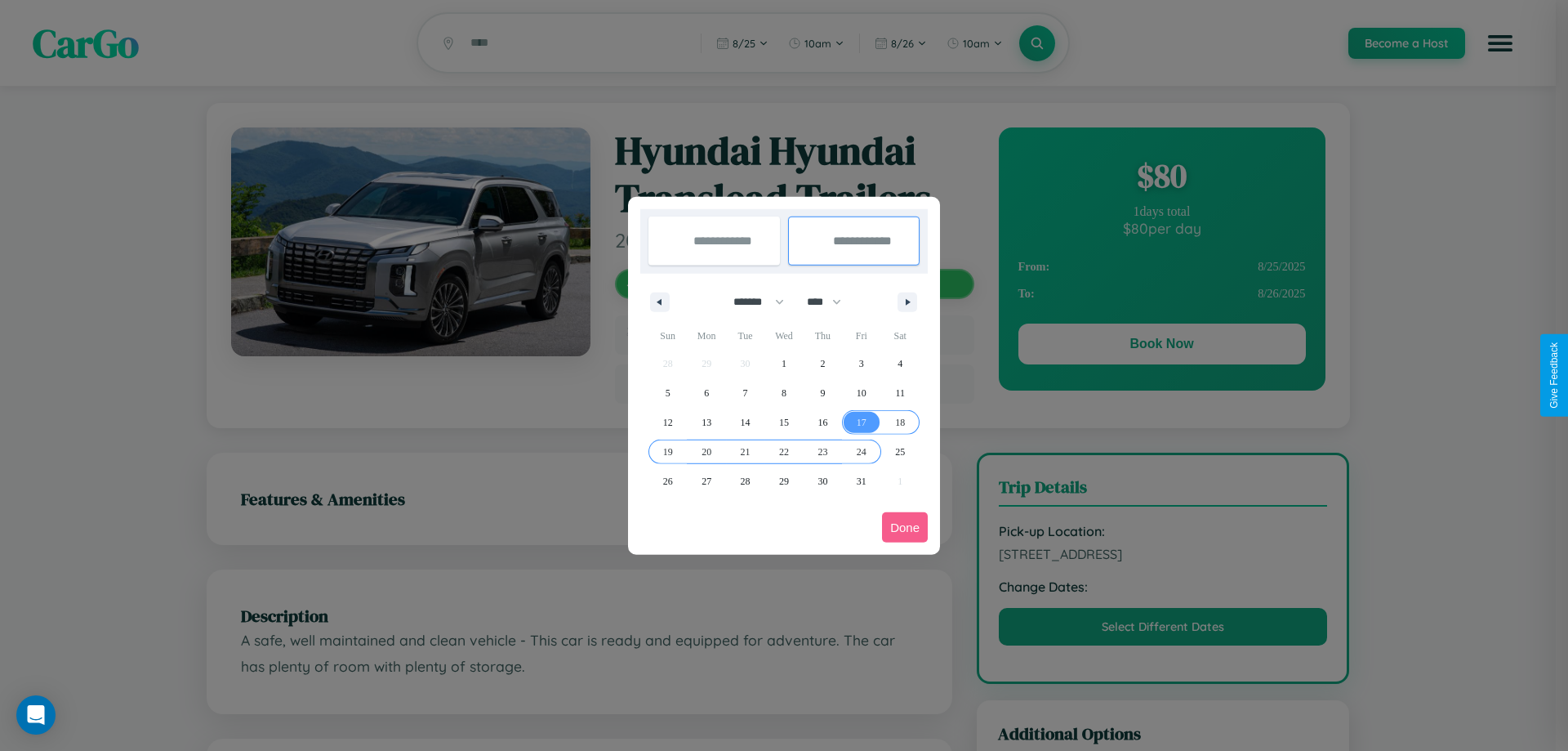
type input "**********"
click at [905, 527] on button "Done" at bounding box center [905, 527] width 46 height 30
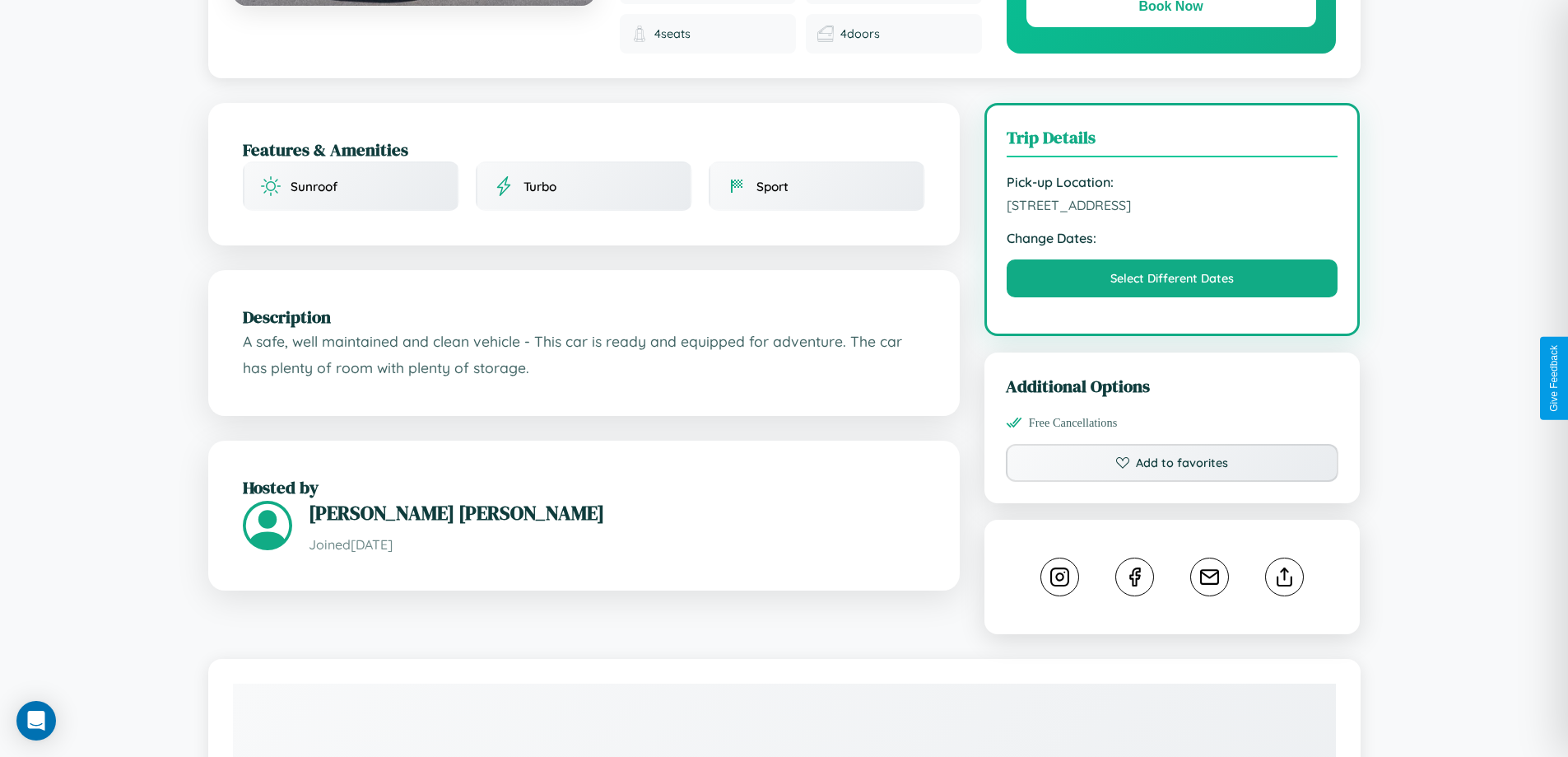
scroll to position [440, 0]
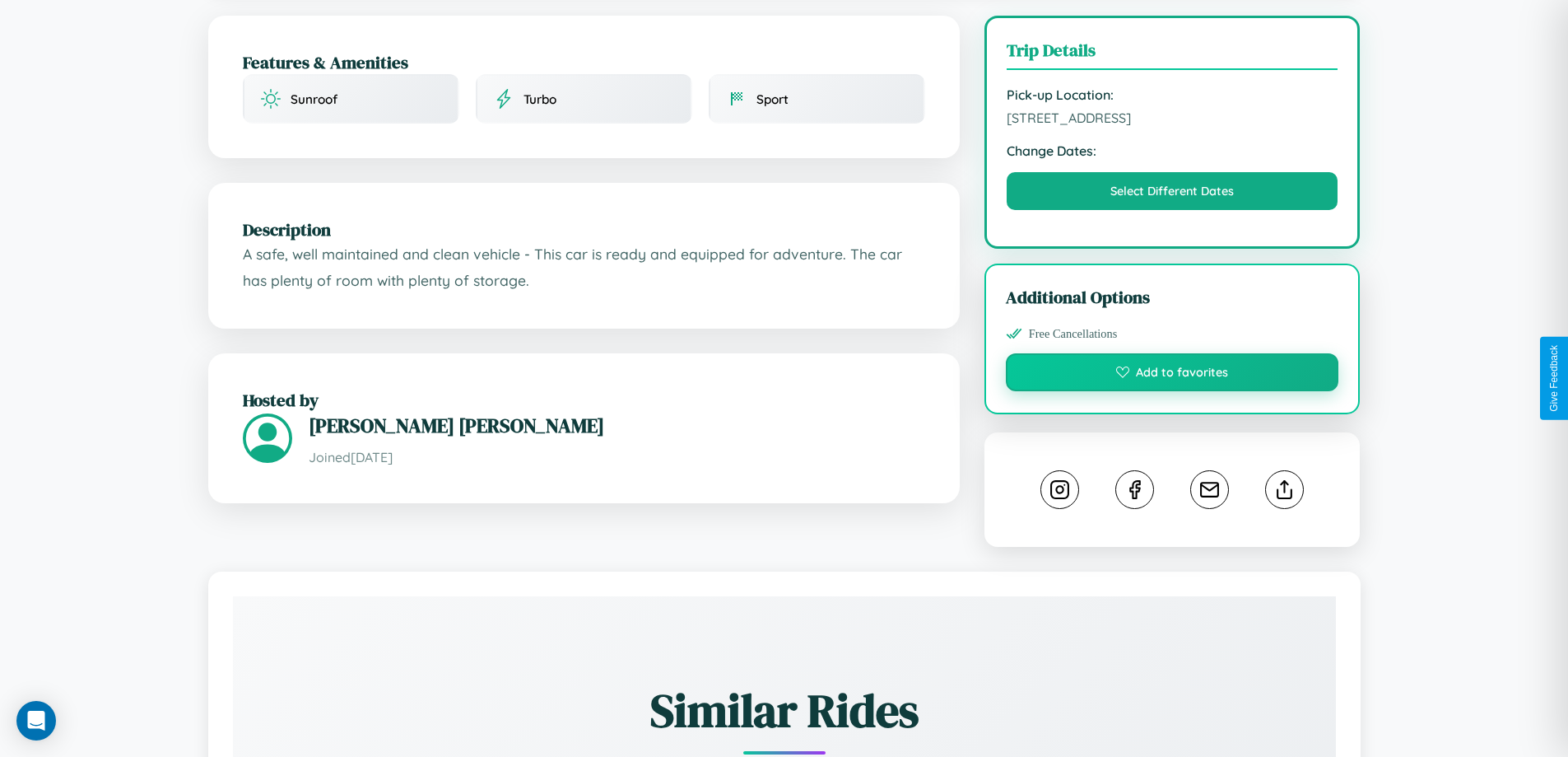
click at [1172, 374] on button "Add to favorites" at bounding box center [1172, 372] width 333 height 37
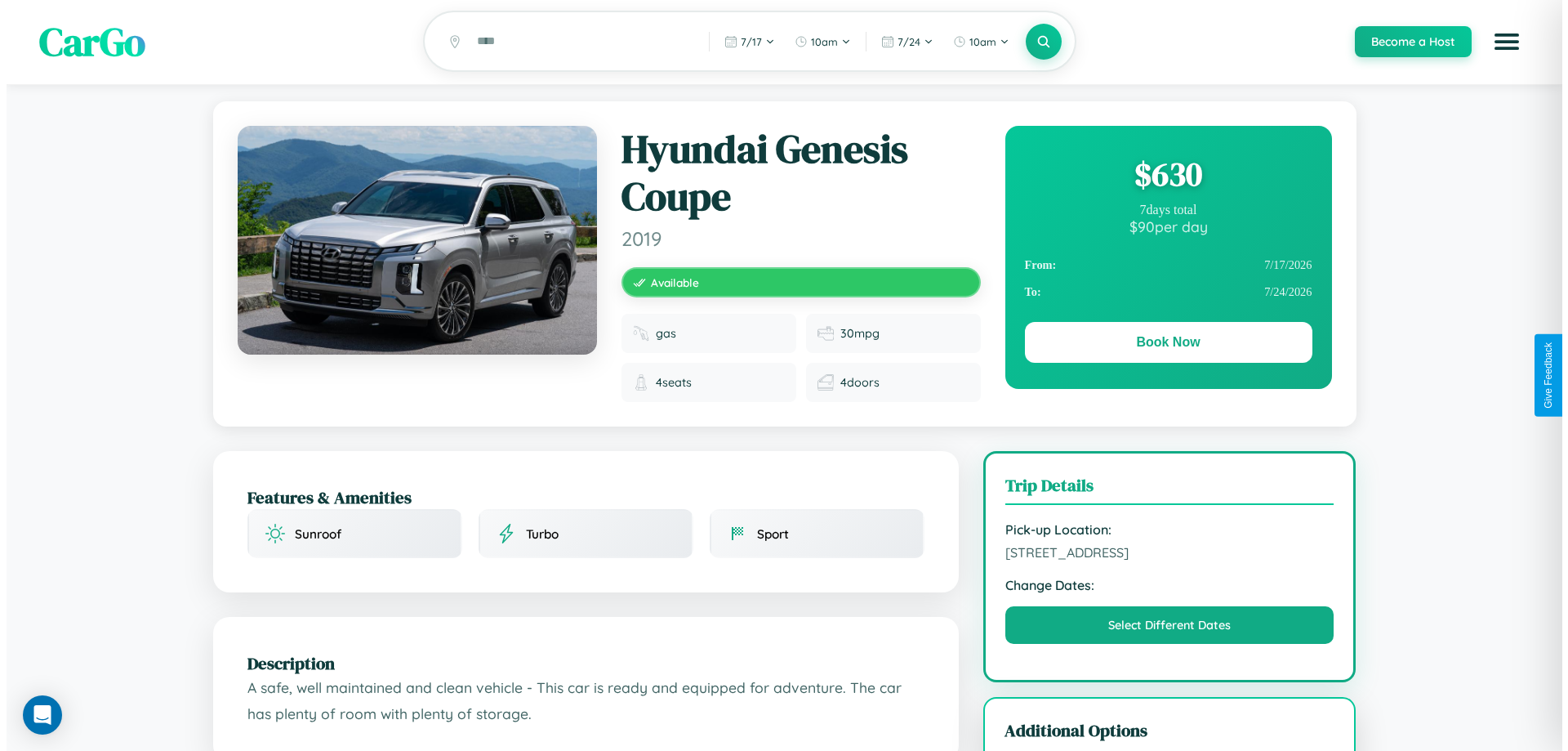
scroll to position [0, 0]
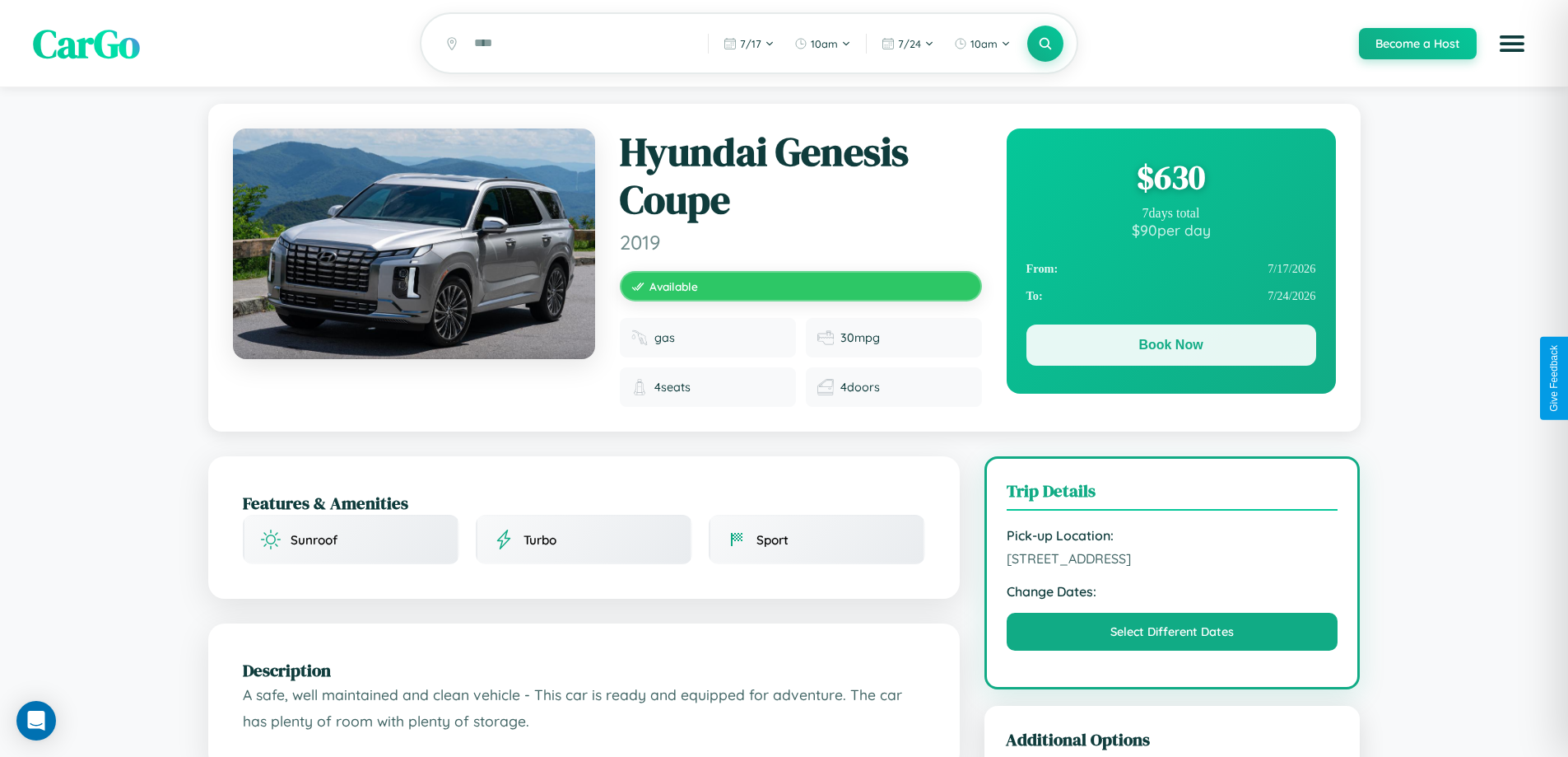
click at [1170, 348] on button "Book Now" at bounding box center [1170, 345] width 290 height 41
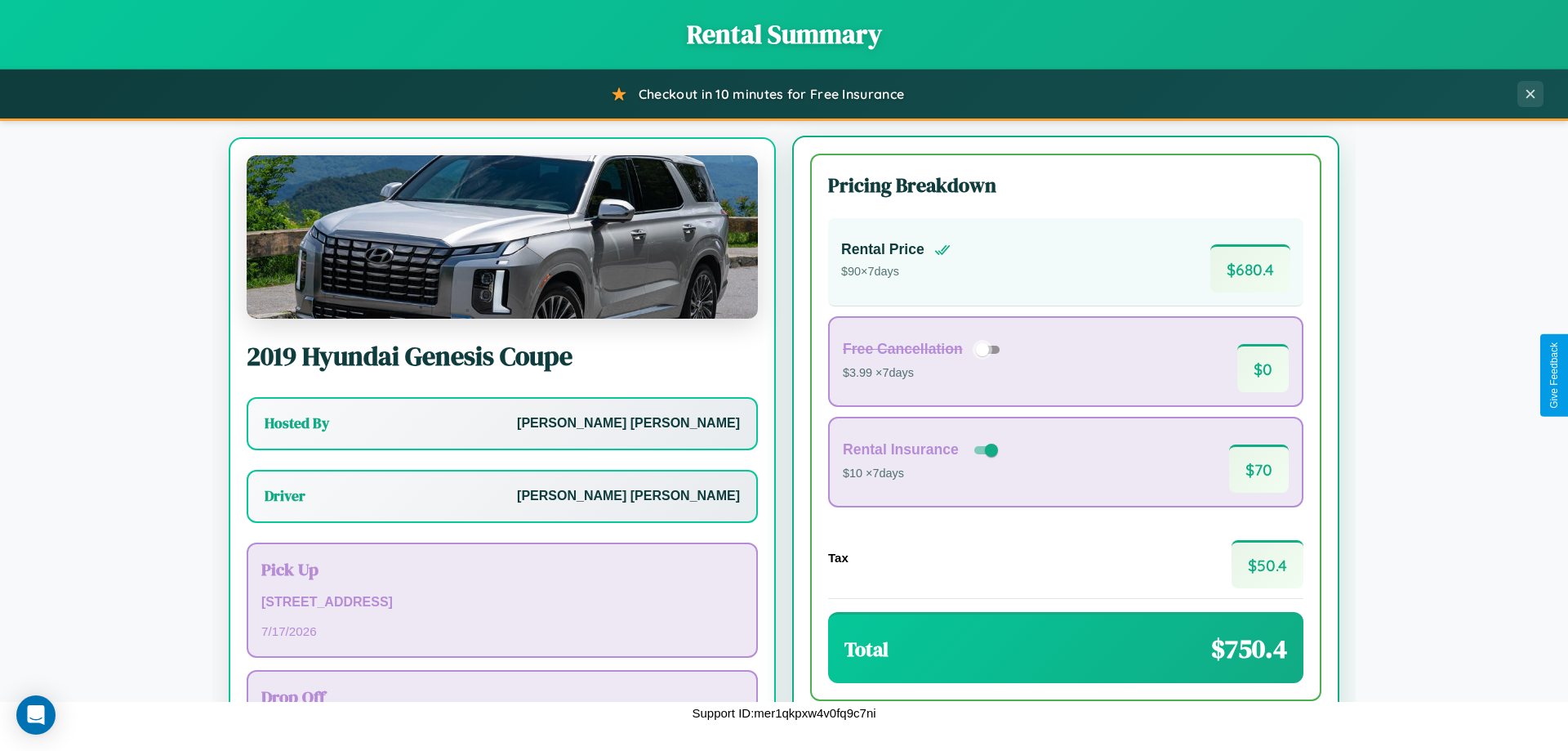
scroll to position [76, 0]
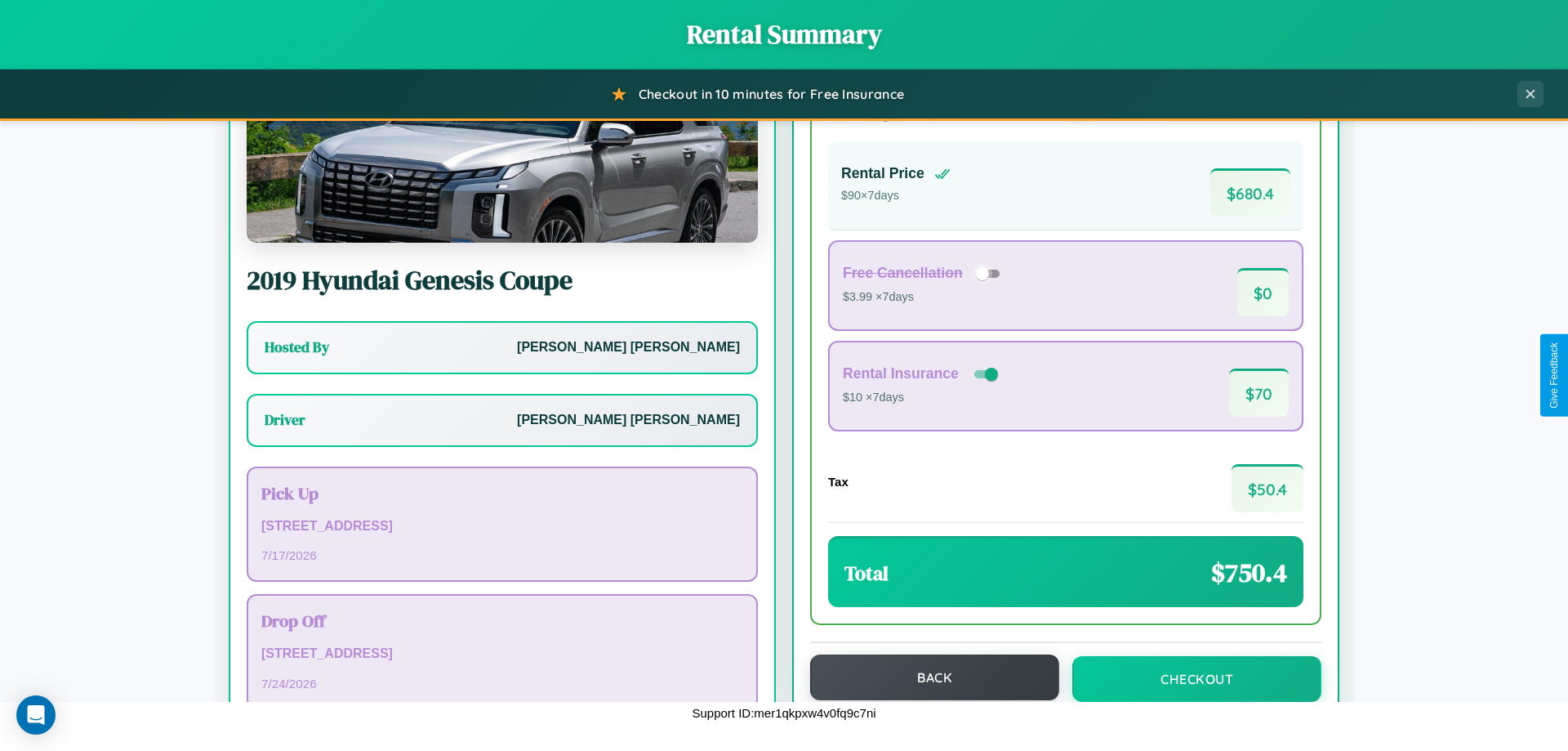
click at [927, 678] on button "Back" at bounding box center [935, 678] width 249 height 46
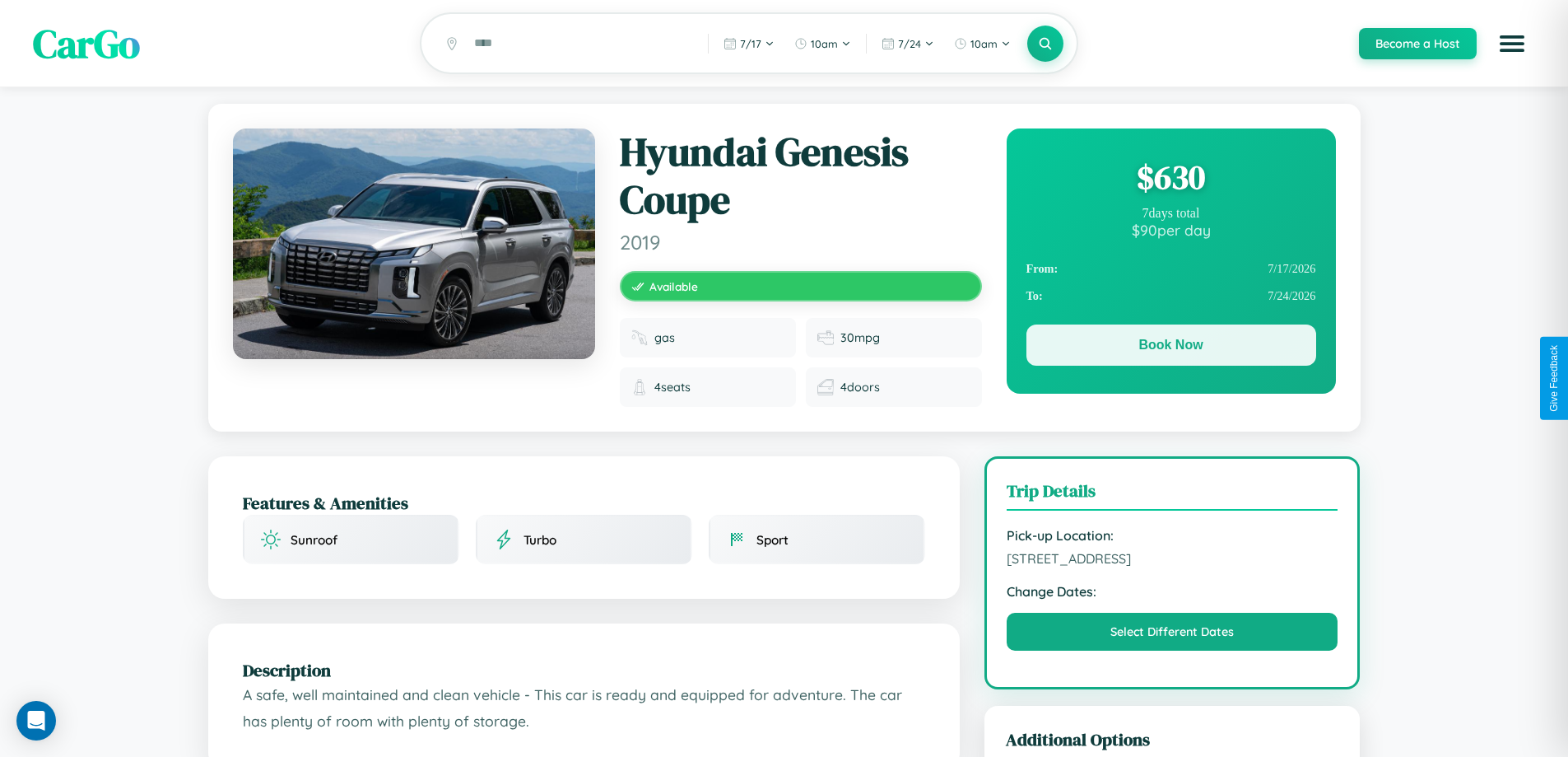
click at [1170, 348] on button "Book Now" at bounding box center [1170, 345] width 290 height 41
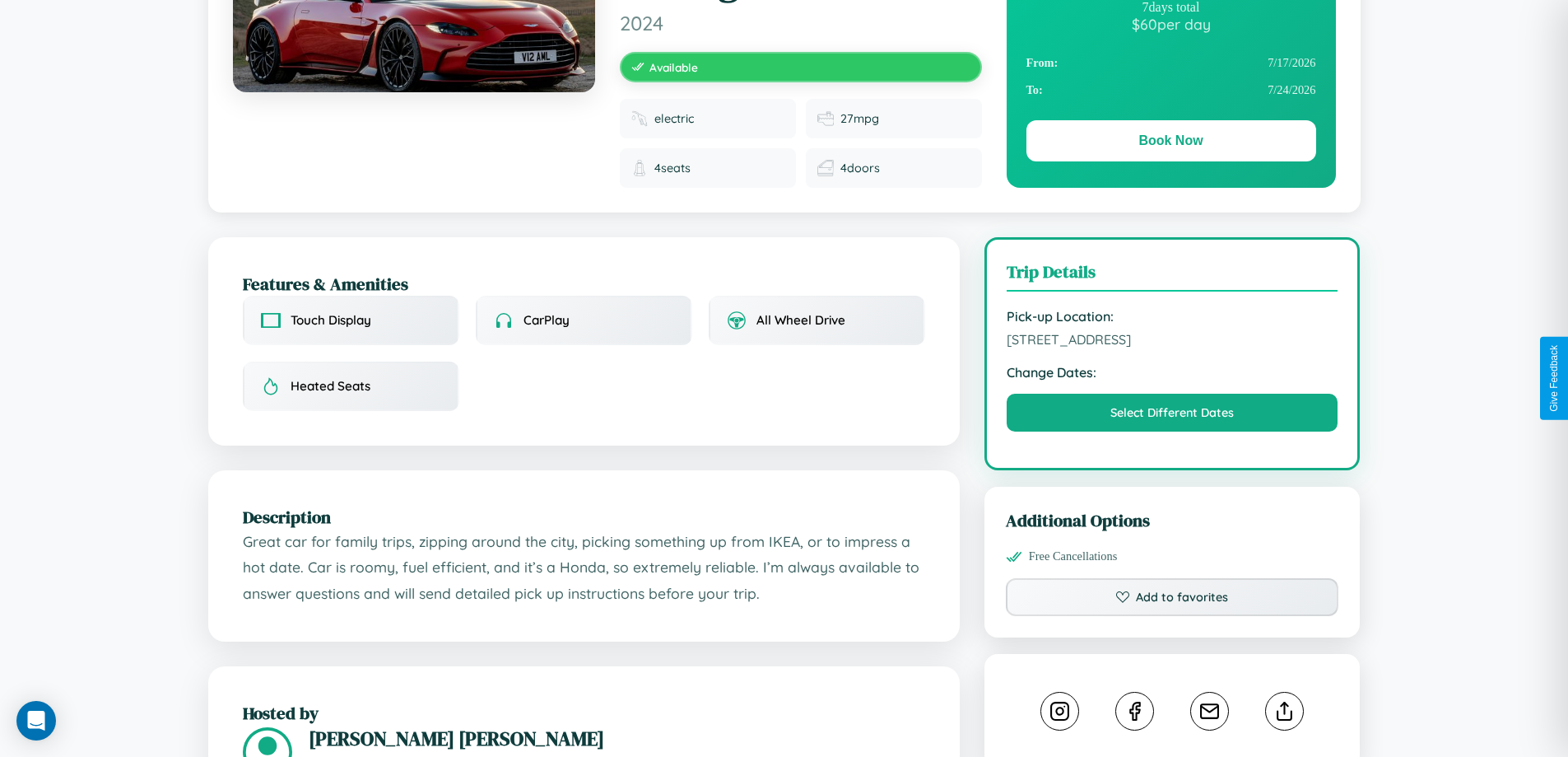
scroll to position [440, 0]
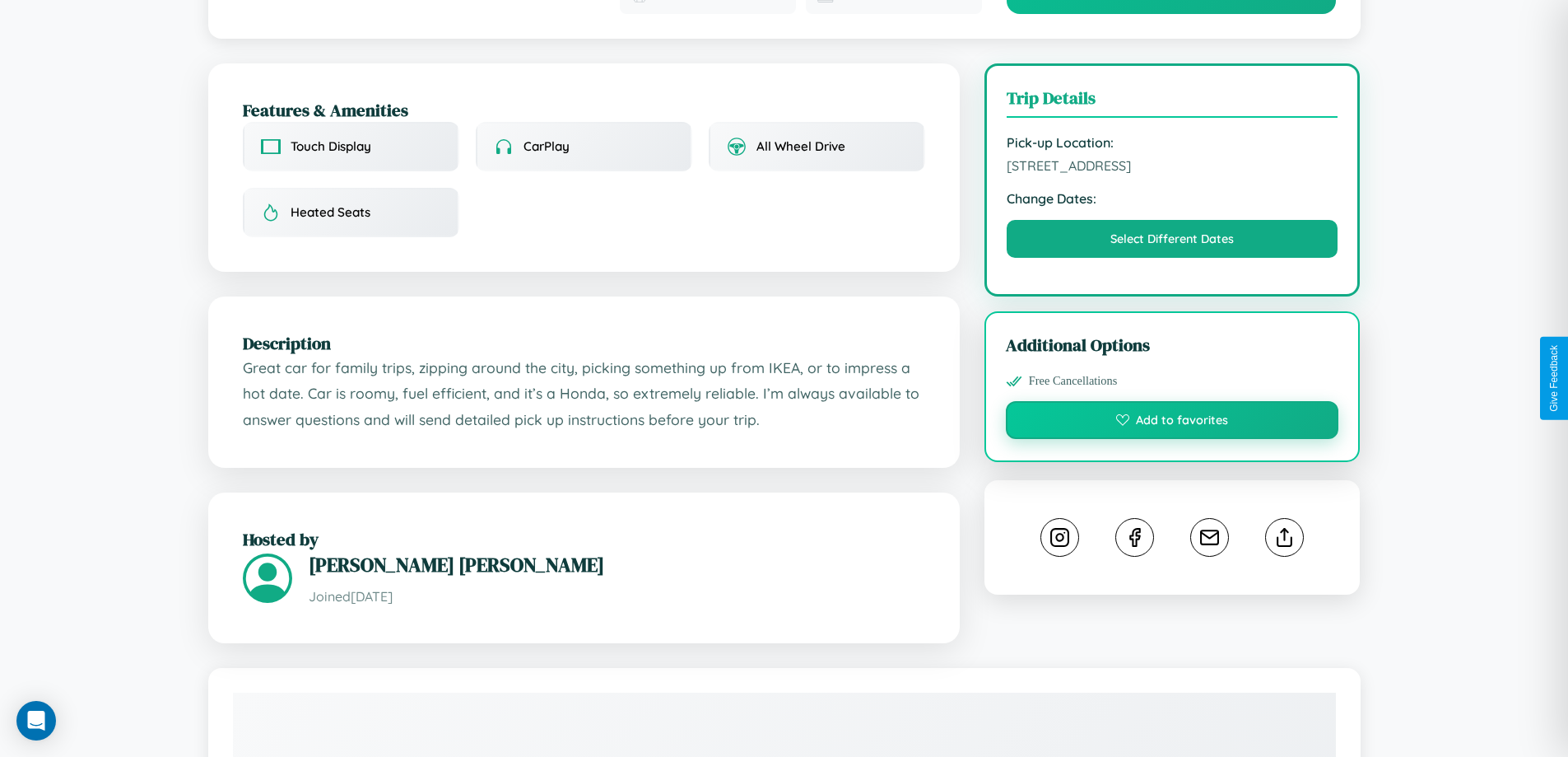
click at [1172, 401] on button "Add to favorites" at bounding box center [1172, 420] width 333 height 37
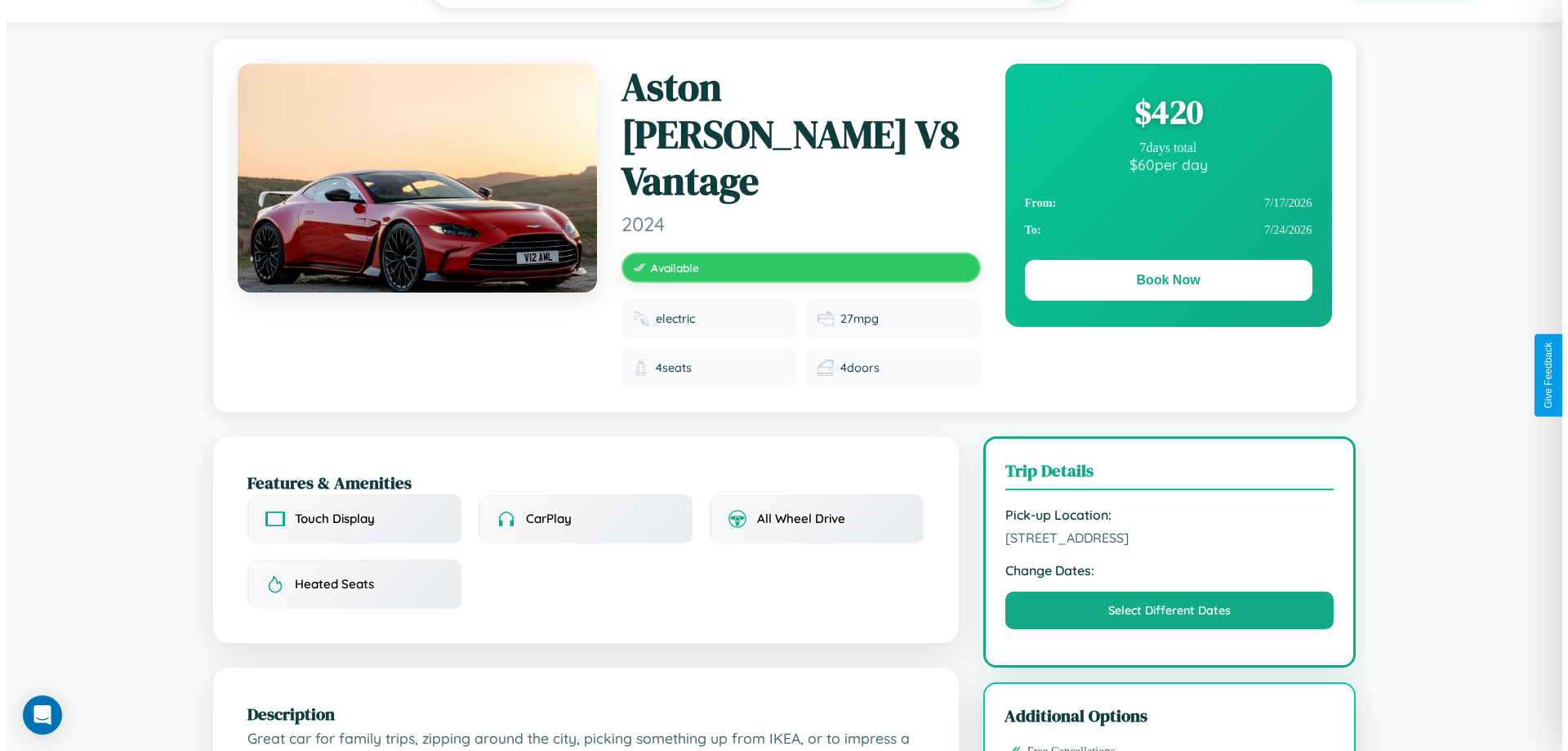
scroll to position [0, 0]
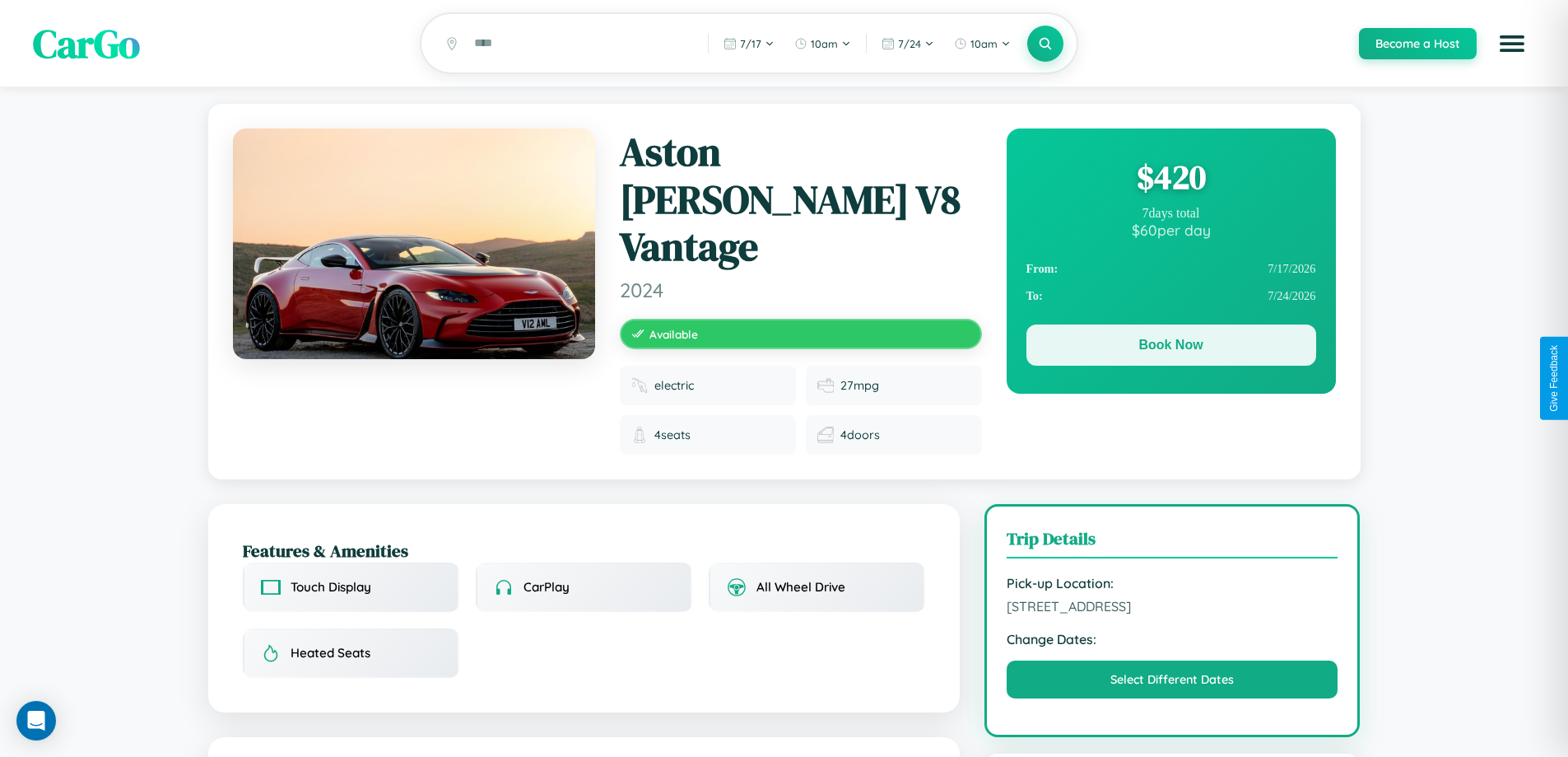
click at [1170, 349] on button "Book Now" at bounding box center [1170, 345] width 290 height 41
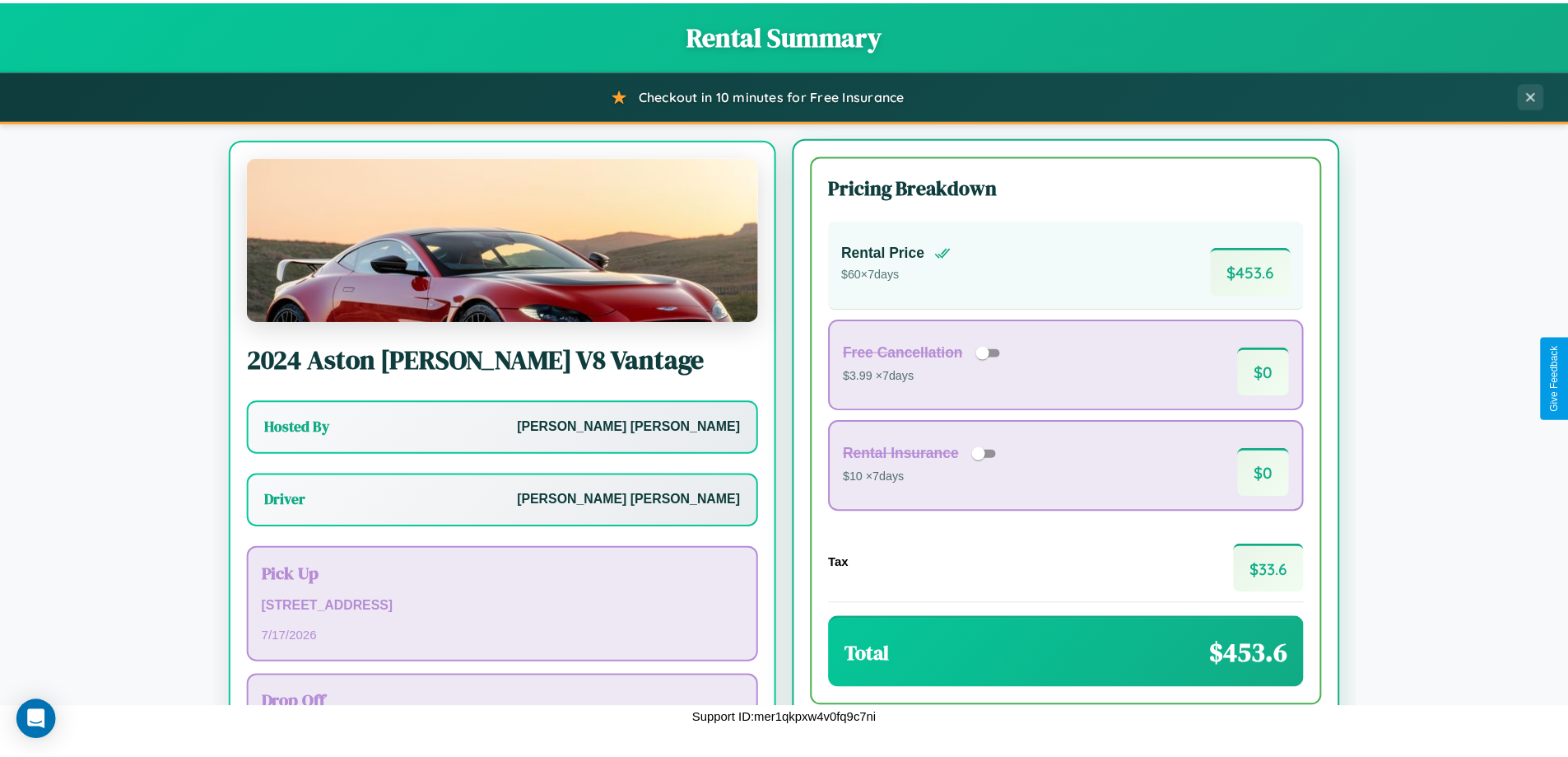
scroll to position [77, 0]
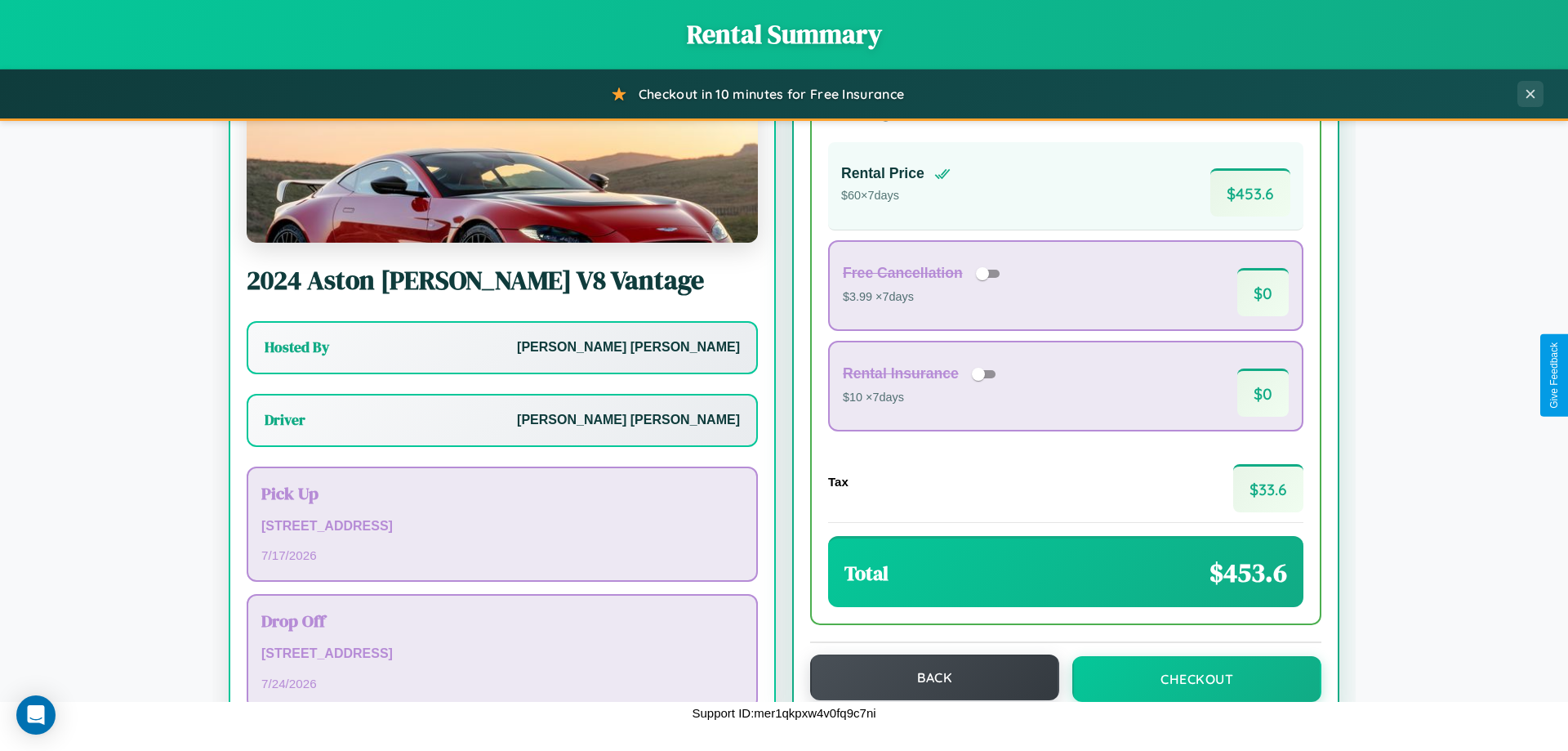
click at [927, 677] on button "Back" at bounding box center [935, 678] width 249 height 46
